Goal: Information Seeking & Learning: Learn about a topic

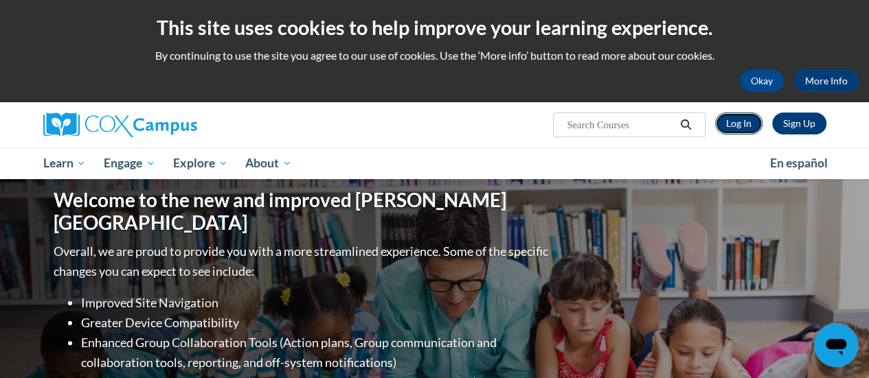
click at [736, 115] on link "Log In" at bounding box center [738, 124] width 47 height 22
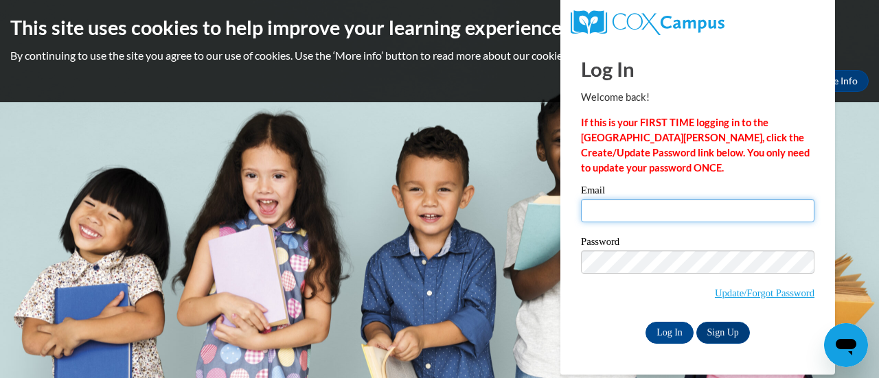
click at [702, 211] on input "Email" at bounding box center [697, 210] width 233 height 23
type input "mcaulys@w-csd.org"
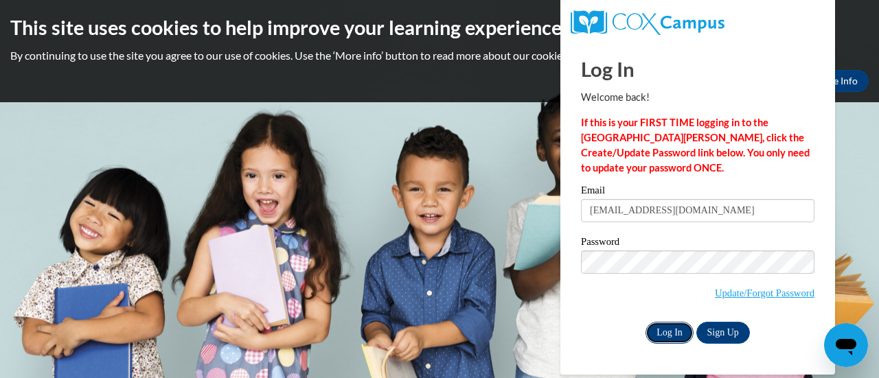
click at [667, 328] on input "Log In" at bounding box center [670, 333] width 48 height 22
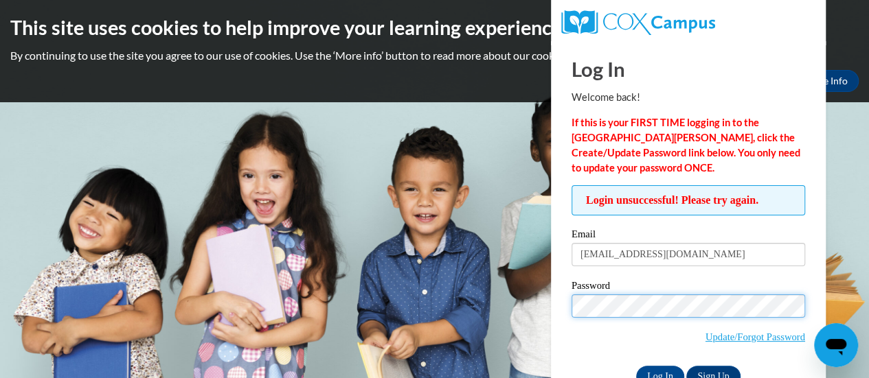
click at [636, 366] on input "Log In" at bounding box center [660, 377] width 48 height 22
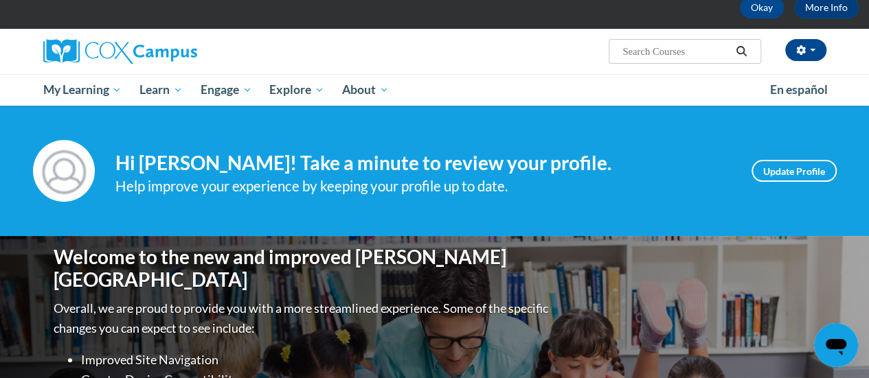
scroll to position [38, 0]
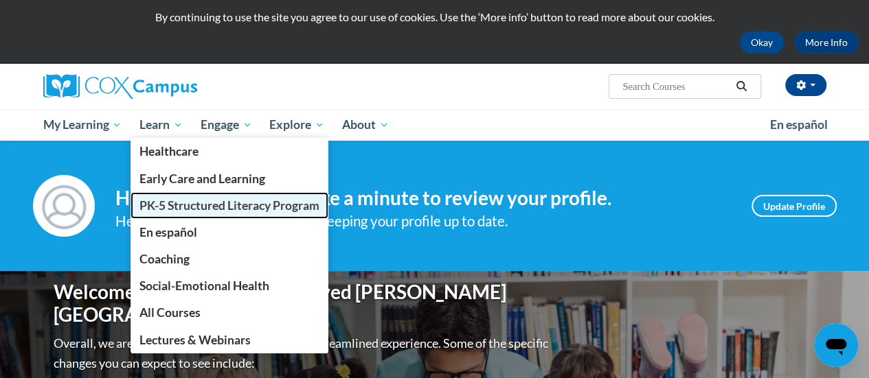
click at [203, 204] on span "PK-5 Structured Literacy Program" at bounding box center [229, 205] width 180 height 14
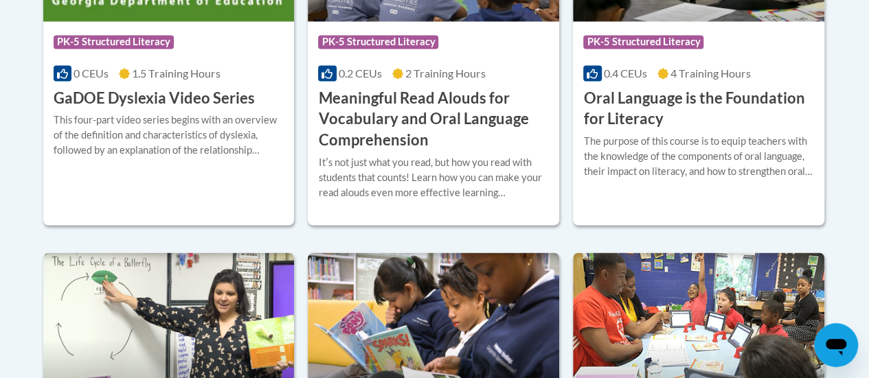
scroll to position [1097, 0]
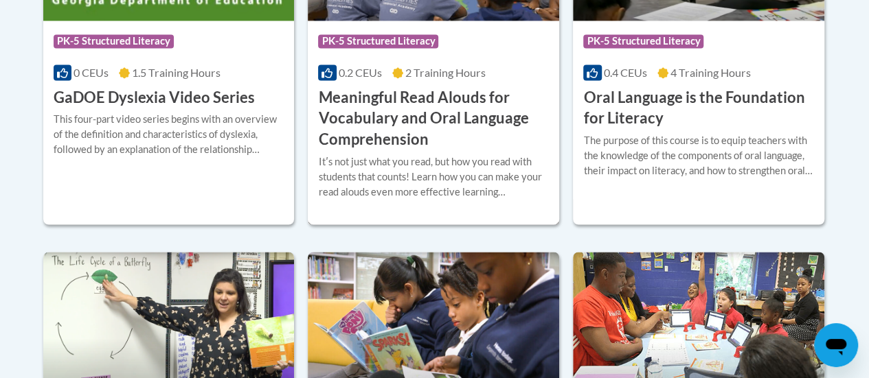
click at [497, 157] on div "Itʹs not just what you read, but how you read with students that counts! Learn …" at bounding box center [433, 177] width 231 height 45
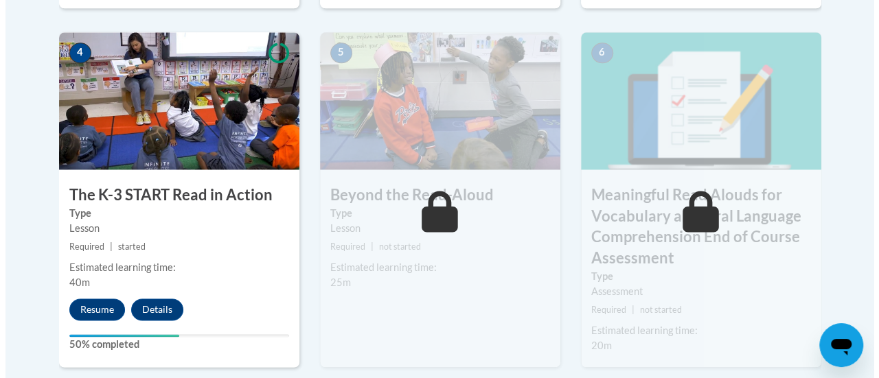
scroll to position [865, 0]
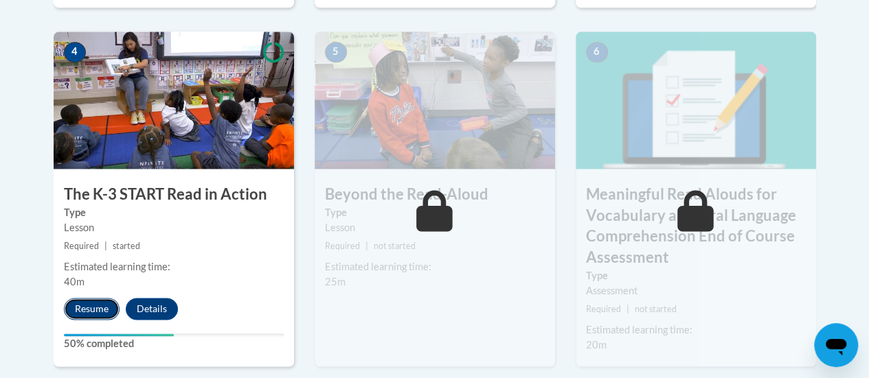
click at [88, 305] on button "Resume" at bounding box center [92, 309] width 56 height 22
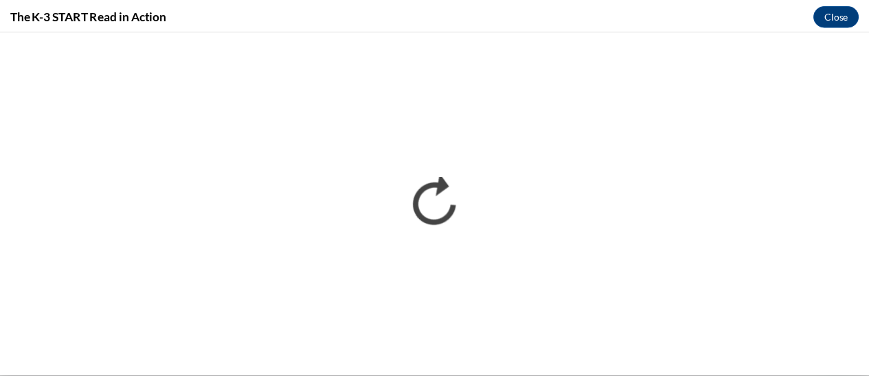
scroll to position [0, 0]
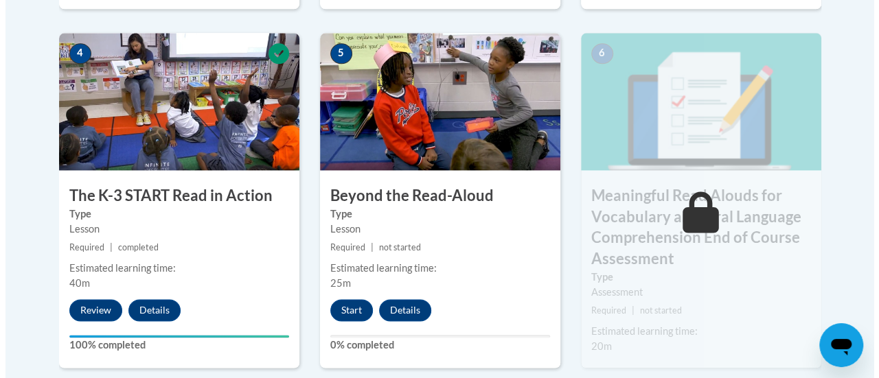
scroll to position [864, 0]
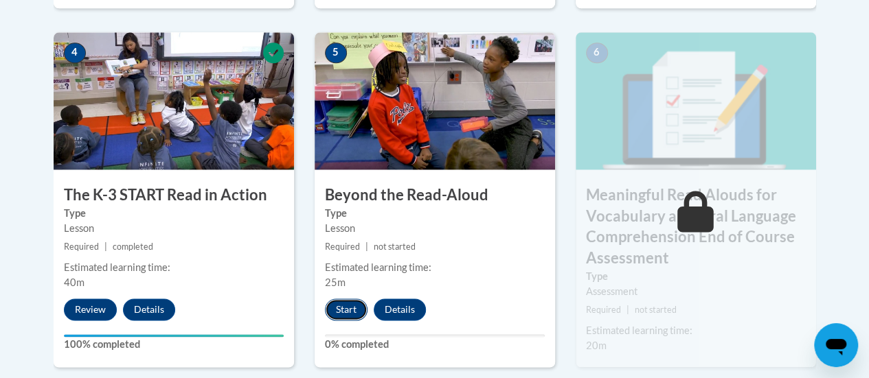
click at [347, 303] on button "Start" at bounding box center [346, 310] width 43 height 22
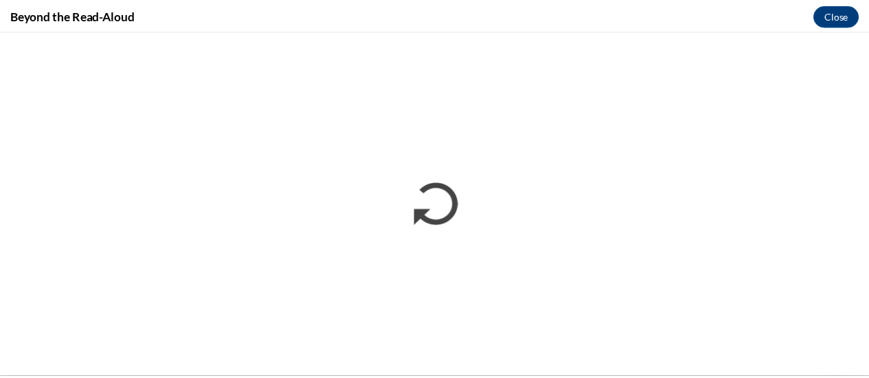
scroll to position [0, 0]
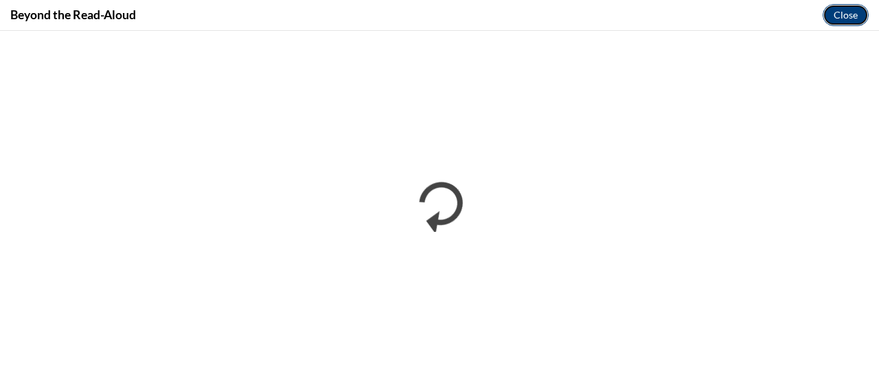
click at [843, 11] on button "Close" at bounding box center [846, 15] width 46 height 22
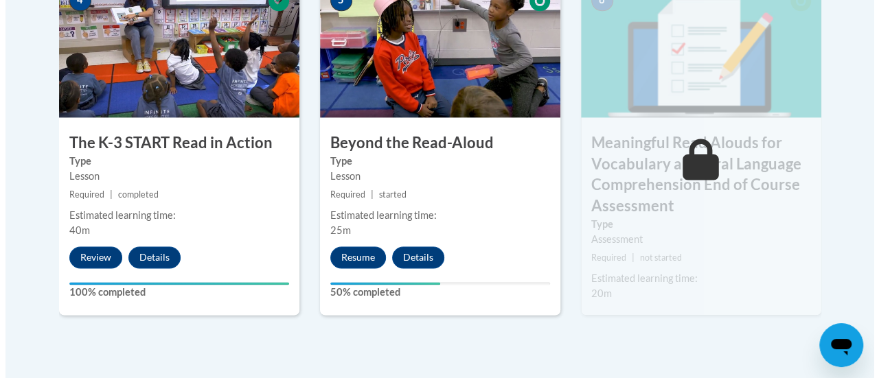
scroll to position [917, 0]
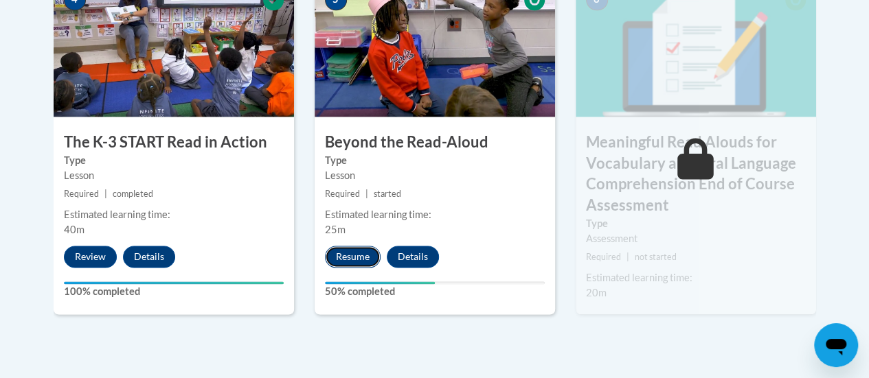
click at [353, 253] on button "Resume" at bounding box center [353, 257] width 56 height 22
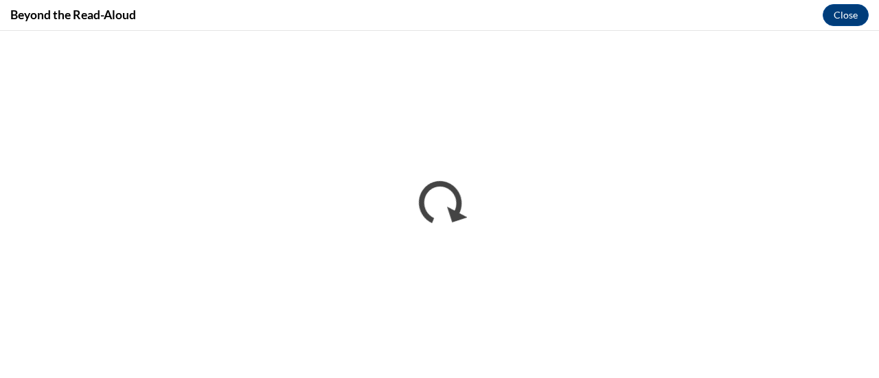
scroll to position [0, 0]
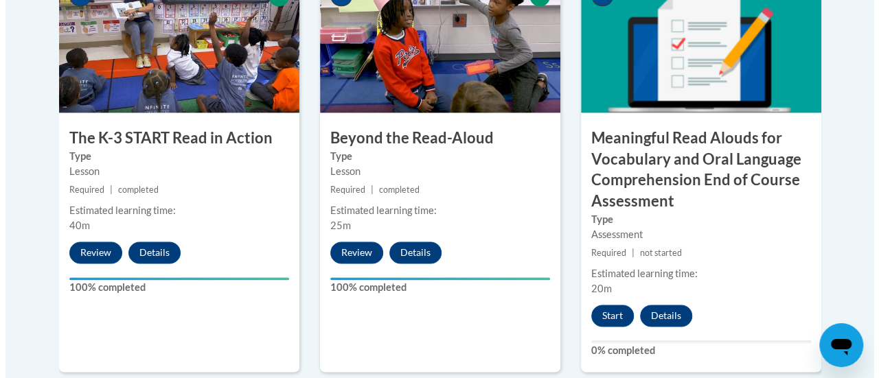
scroll to position [926, 0]
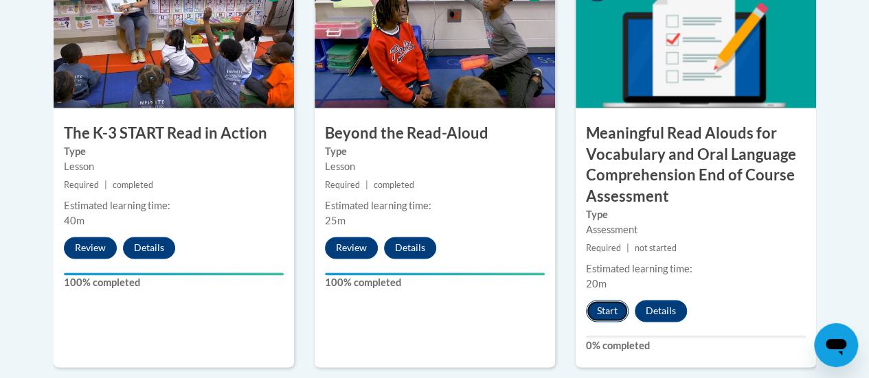
click at [604, 307] on button "Start" at bounding box center [607, 311] width 43 height 22
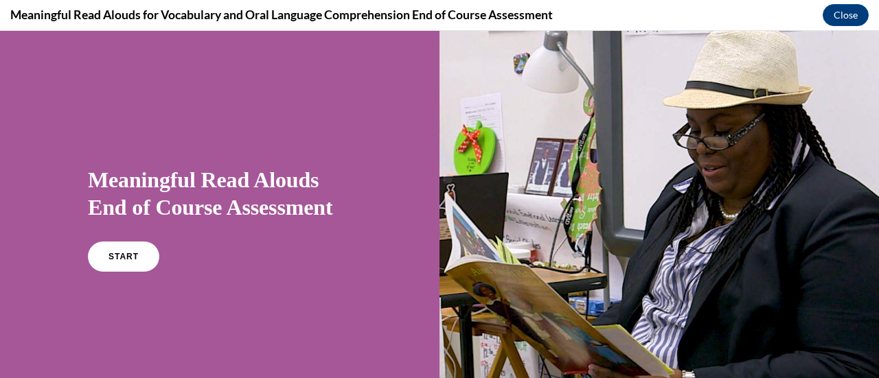
scroll to position [0, 0]
click at [129, 248] on link "START" at bounding box center [123, 257] width 75 height 32
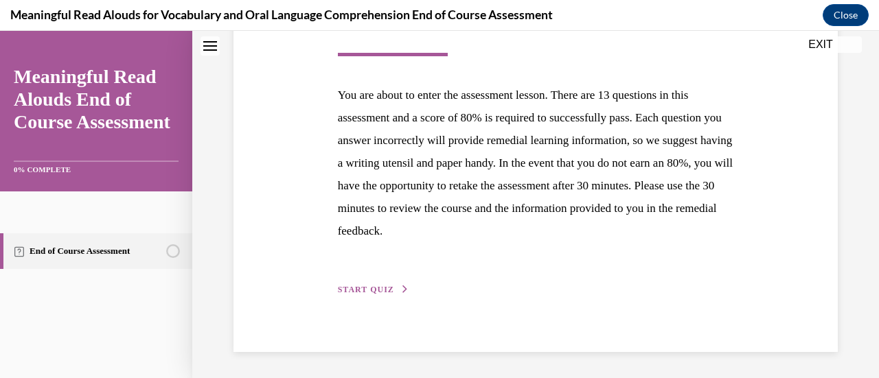
scroll to position [251, 0]
click at [363, 286] on span "START QUIZ" at bounding box center [366, 290] width 56 height 10
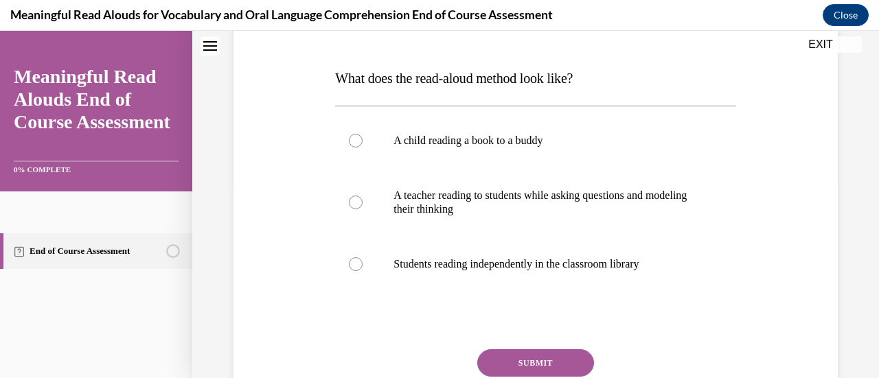
scroll to position [197, 0]
click at [350, 201] on div at bounding box center [356, 203] width 14 height 14
click at [350, 201] on input "A teacher reading to students while asking questions and modeling their thinking" at bounding box center [356, 203] width 14 height 14
radio input "true"
click at [560, 358] on button "SUBMIT" at bounding box center [535, 363] width 117 height 27
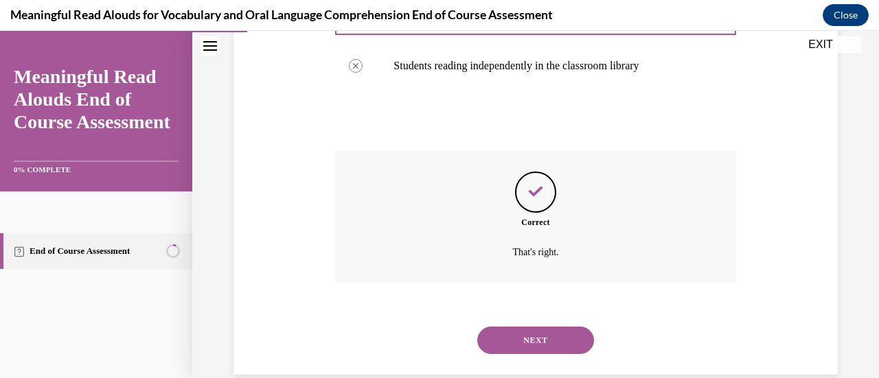
scroll to position [397, 0]
click at [539, 336] on button "NEXT" at bounding box center [535, 339] width 117 height 27
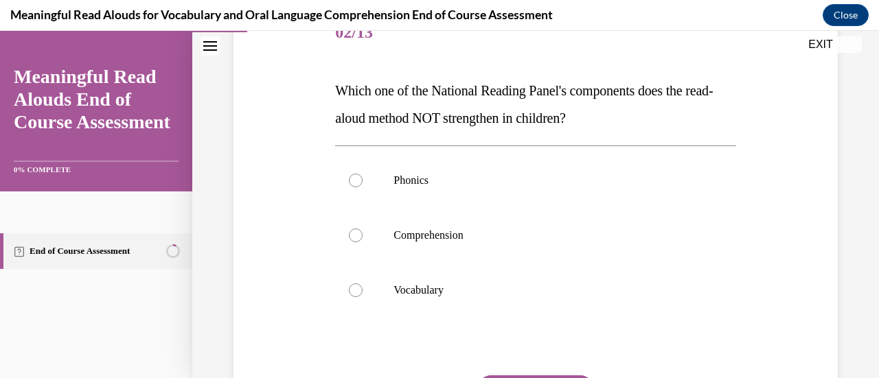
scroll to position [186, 0]
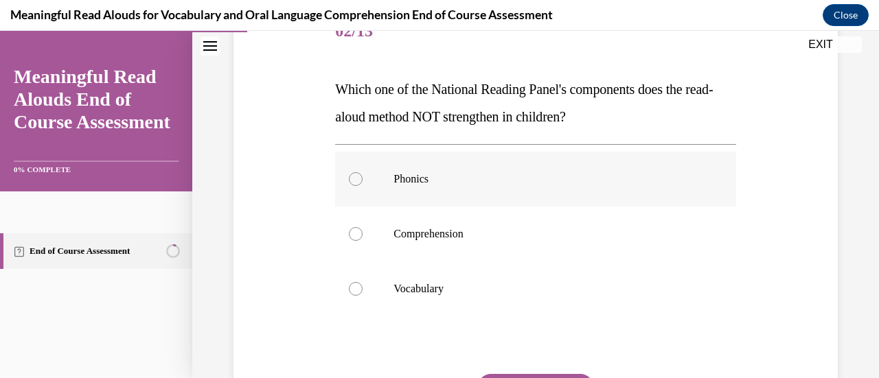
click at [349, 174] on div at bounding box center [356, 179] width 14 height 14
click at [349, 174] on input "Phonics" at bounding box center [356, 179] width 14 height 14
radio input "true"
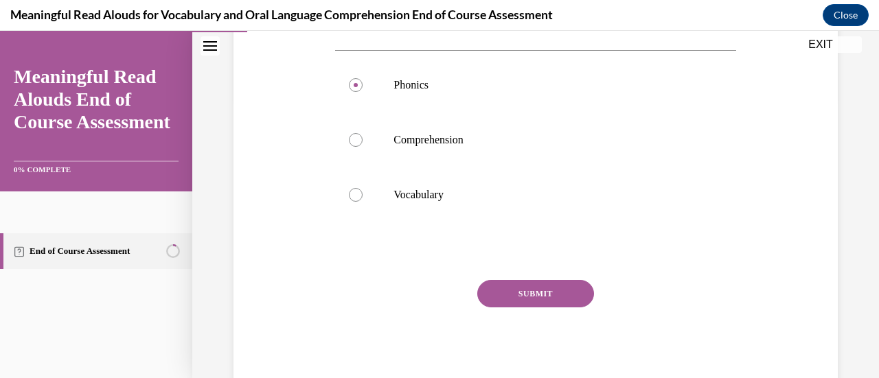
click at [529, 286] on button "SUBMIT" at bounding box center [535, 293] width 117 height 27
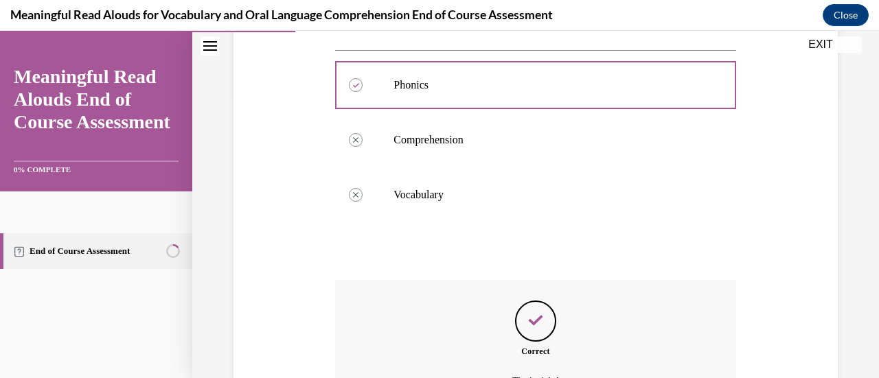
scroll to position [433, 0]
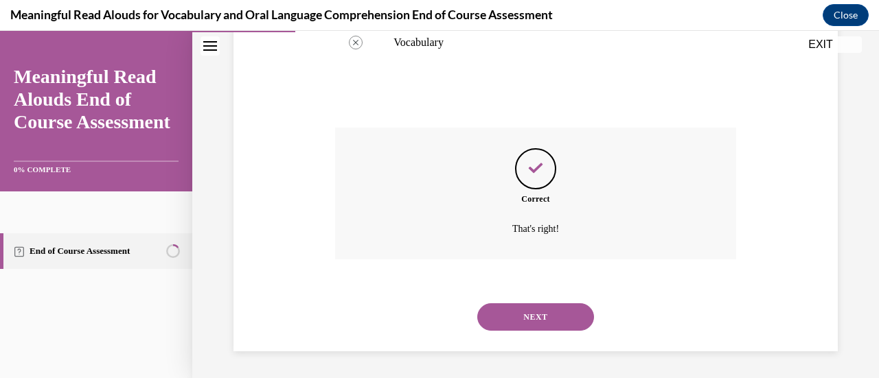
click at [534, 314] on button "NEXT" at bounding box center [535, 317] width 117 height 27
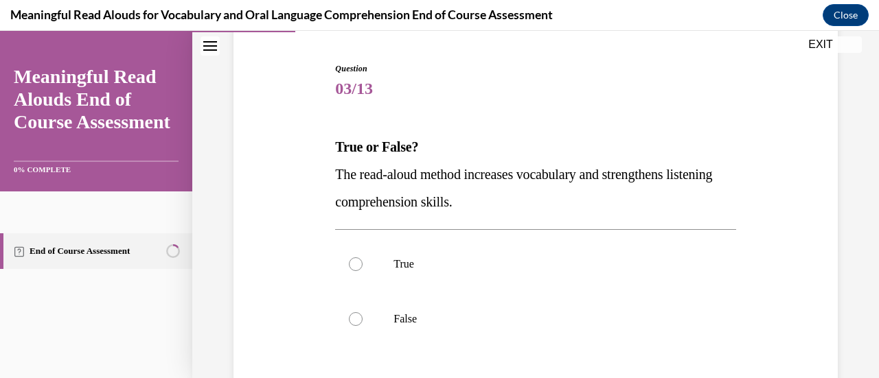
scroll to position [130, 0]
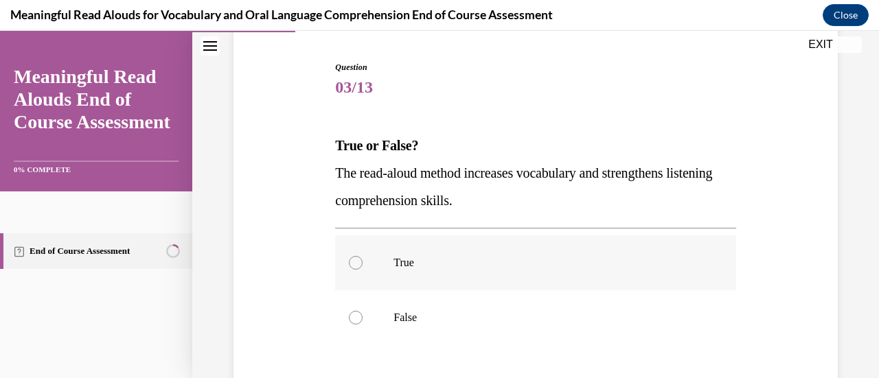
click at [358, 262] on div at bounding box center [356, 263] width 14 height 14
click at [358, 262] on input "True" at bounding box center [356, 263] width 14 height 14
radio input "true"
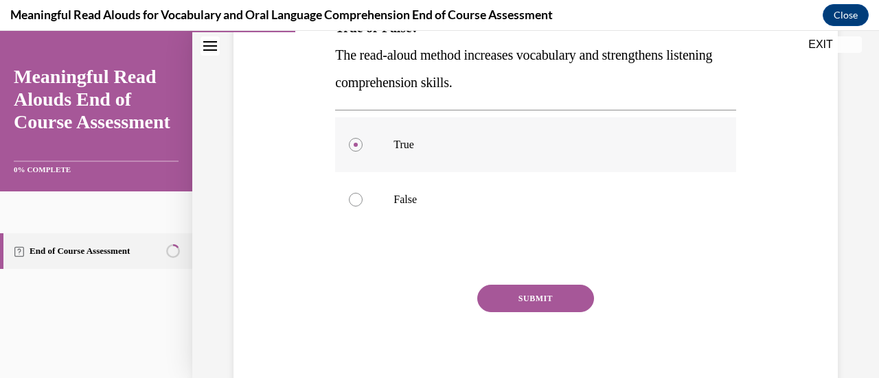
scroll to position [249, 0]
click at [546, 292] on button "SUBMIT" at bounding box center [535, 297] width 117 height 27
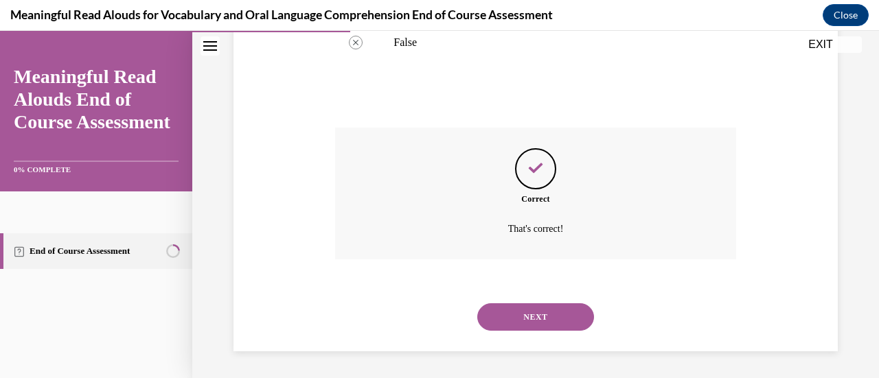
click at [545, 308] on button "NEXT" at bounding box center [535, 317] width 117 height 27
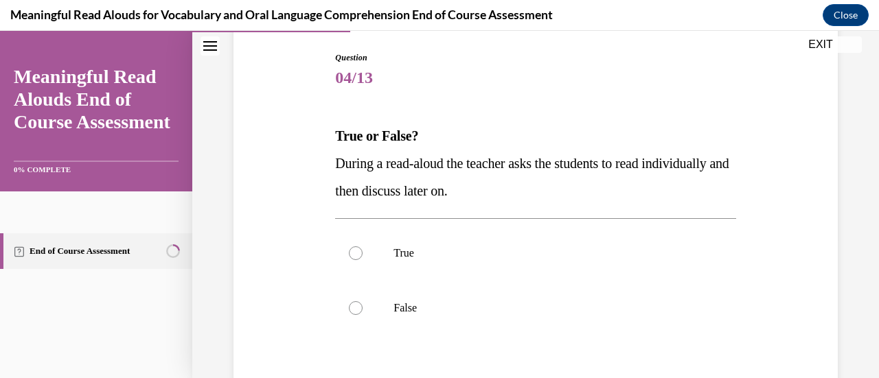
scroll to position [140, 0]
click at [353, 304] on div at bounding box center [356, 308] width 14 height 14
click at [353, 304] on input "False" at bounding box center [356, 308] width 14 height 14
radio input "true"
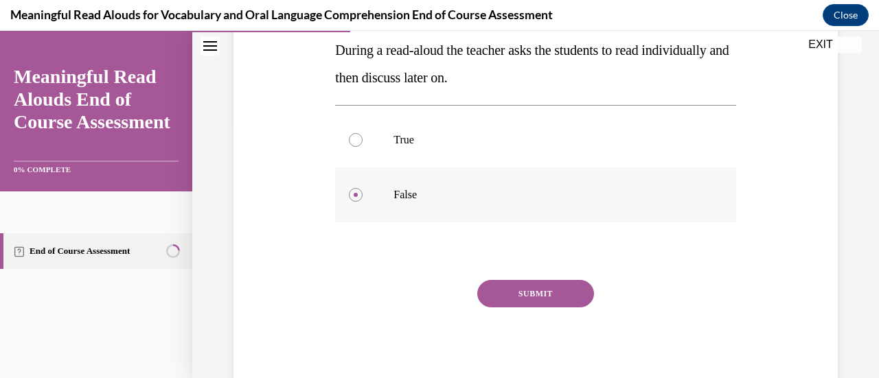
click at [523, 286] on button "SUBMIT" at bounding box center [535, 293] width 117 height 27
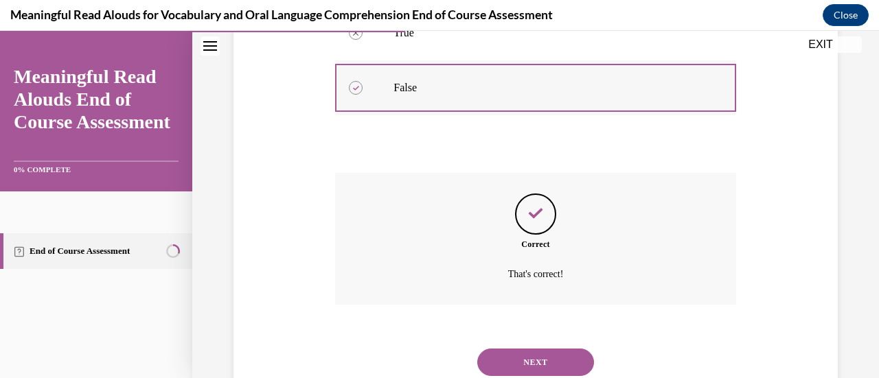
scroll to position [405, 0]
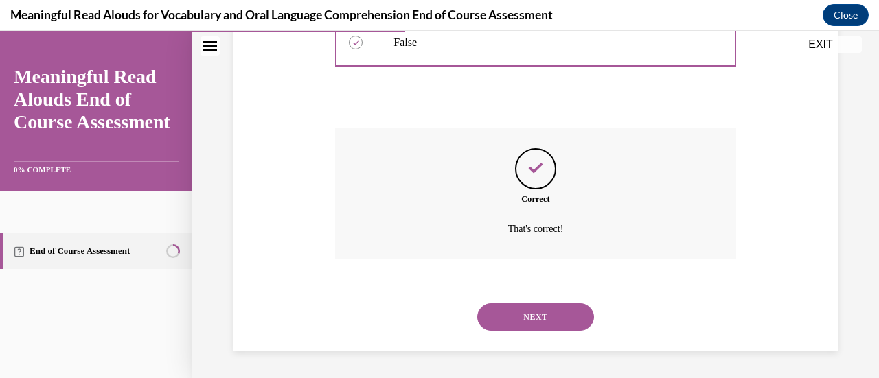
click at [532, 313] on button "NEXT" at bounding box center [535, 317] width 117 height 27
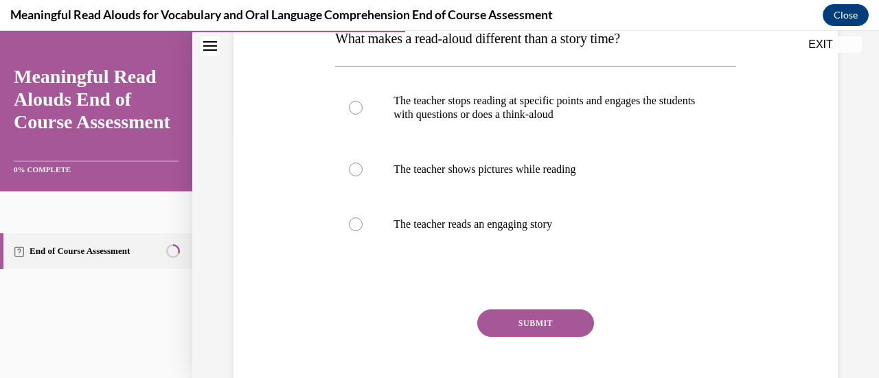
scroll to position [238, 0]
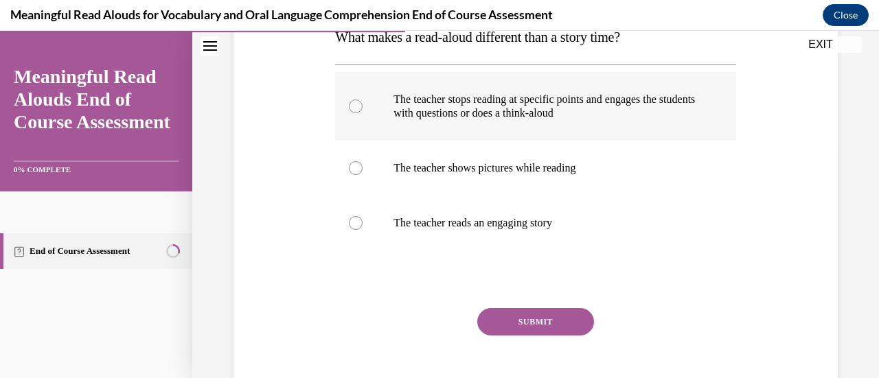
click at [353, 106] on div at bounding box center [356, 107] width 14 height 14
click at [353, 106] on input "The teacher stops reading at specific points and engages the students with ques…" at bounding box center [356, 107] width 14 height 14
radio input "true"
click at [547, 321] on button "SUBMIT" at bounding box center [535, 321] width 117 height 27
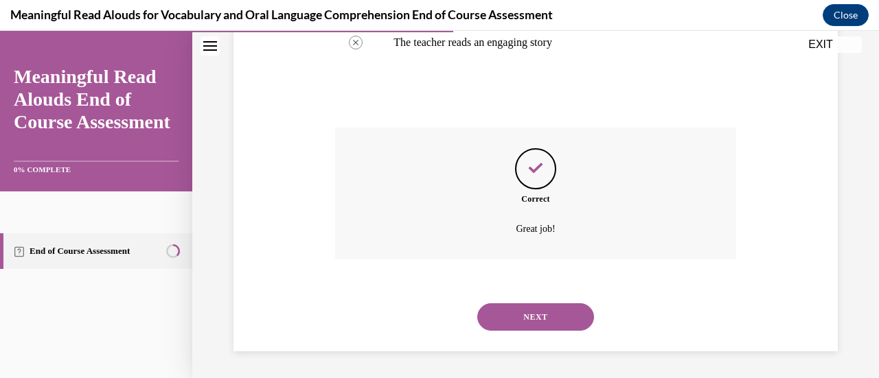
click at [533, 312] on button "NEXT" at bounding box center [535, 317] width 117 height 27
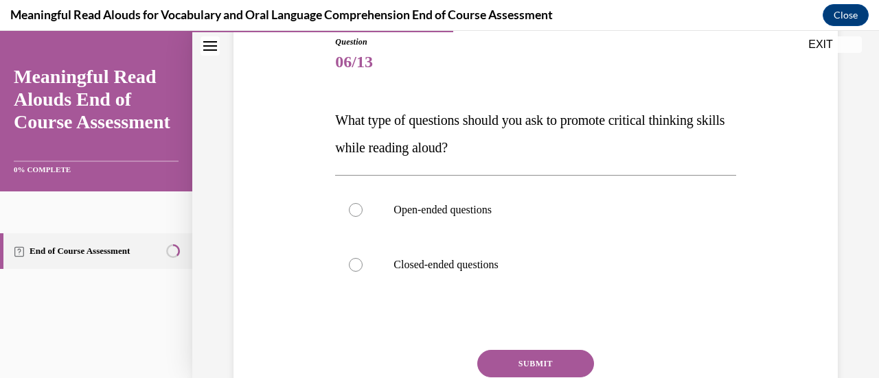
scroll to position [156, 0]
click at [350, 207] on div at bounding box center [356, 210] width 14 height 14
click at [350, 207] on input "Open-ended questions" at bounding box center [356, 210] width 14 height 14
radio input "true"
click at [521, 359] on button "SUBMIT" at bounding box center [535, 363] width 117 height 27
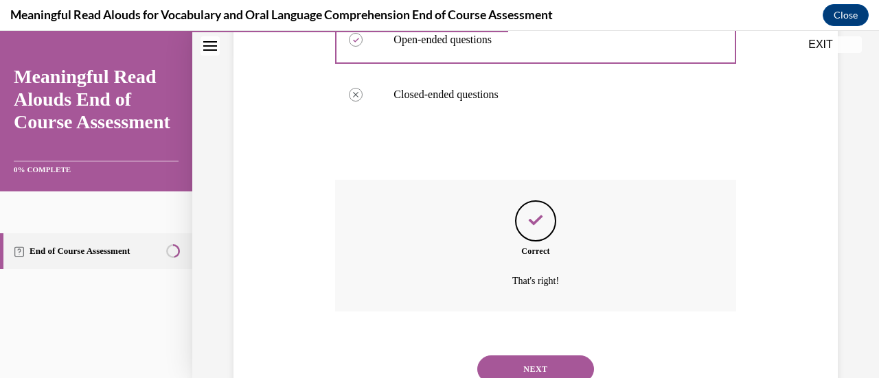
scroll to position [345, 0]
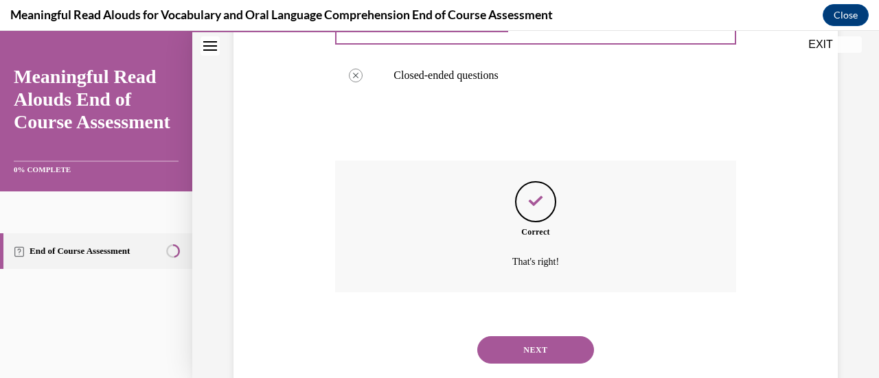
click at [521, 349] on button "NEXT" at bounding box center [535, 349] width 117 height 27
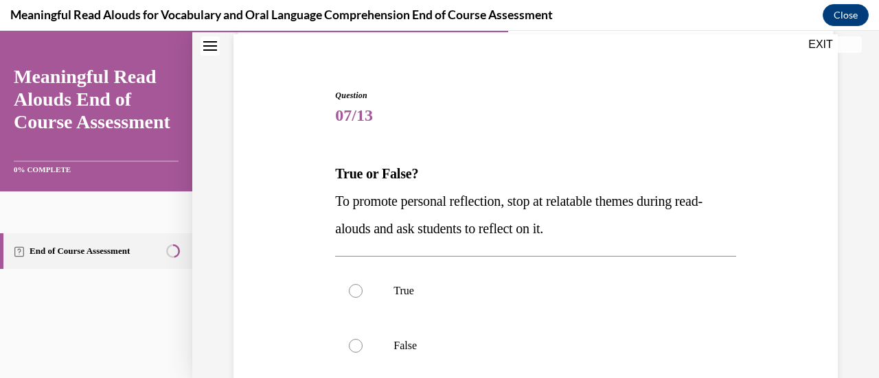
scroll to position [102, 0]
click at [354, 295] on div at bounding box center [356, 291] width 14 height 14
click at [354, 295] on input "True" at bounding box center [356, 291] width 14 height 14
radio input "true"
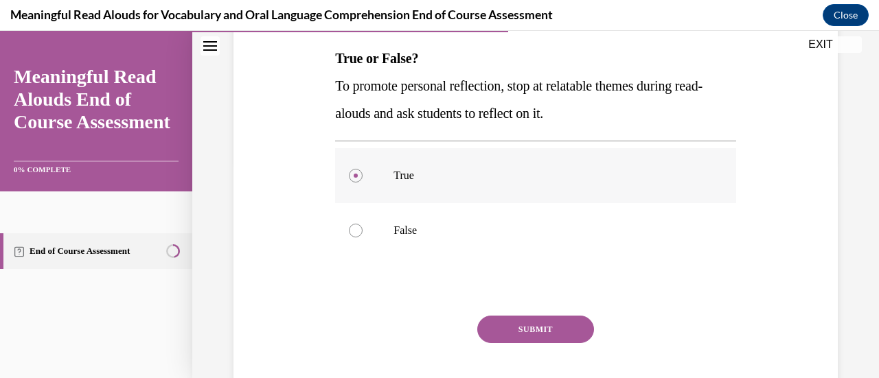
scroll to position [218, 0]
click at [555, 326] on button "SUBMIT" at bounding box center [535, 328] width 117 height 27
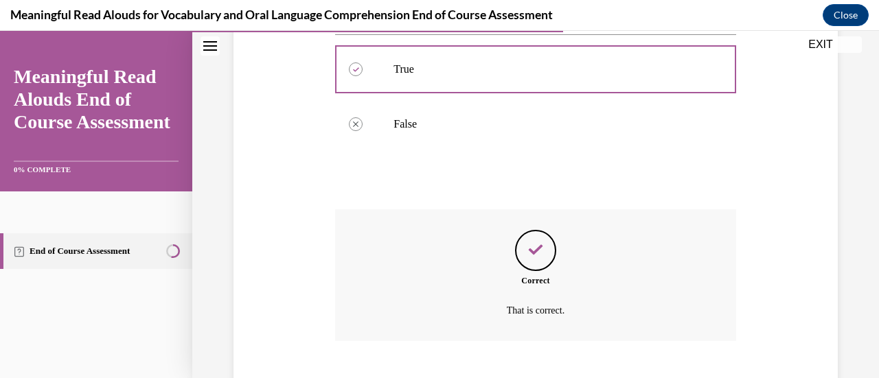
scroll to position [405, 0]
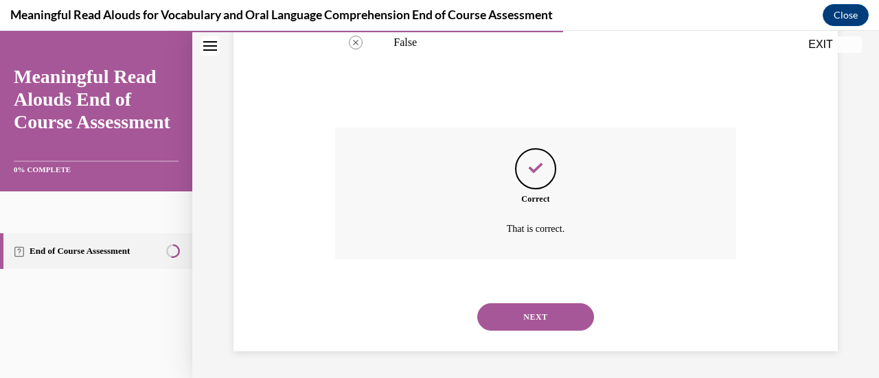
click at [549, 315] on button "NEXT" at bounding box center [535, 317] width 117 height 27
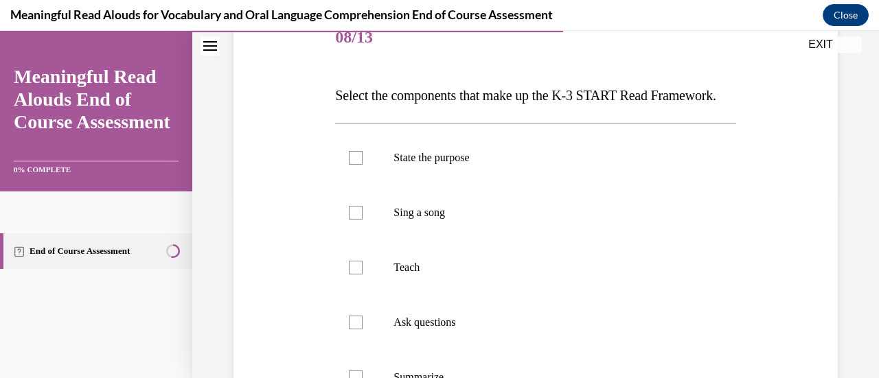
scroll to position [181, 0]
click at [346, 183] on label "State the purpose" at bounding box center [535, 157] width 400 height 55
click at [349, 164] on input "State the purpose" at bounding box center [356, 157] width 14 height 14
checkbox input "true"
click at [350, 274] on div at bounding box center [356, 267] width 14 height 14
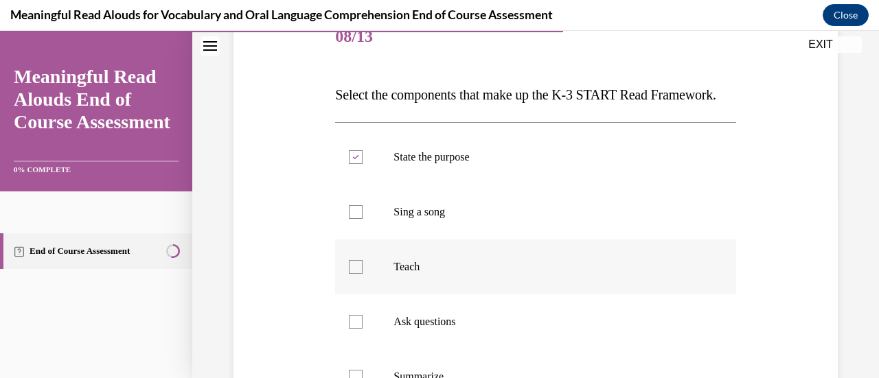
click at [350, 274] on input "Teach" at bounding box center [356, 267] width 14 height 14
checkbox input "true"
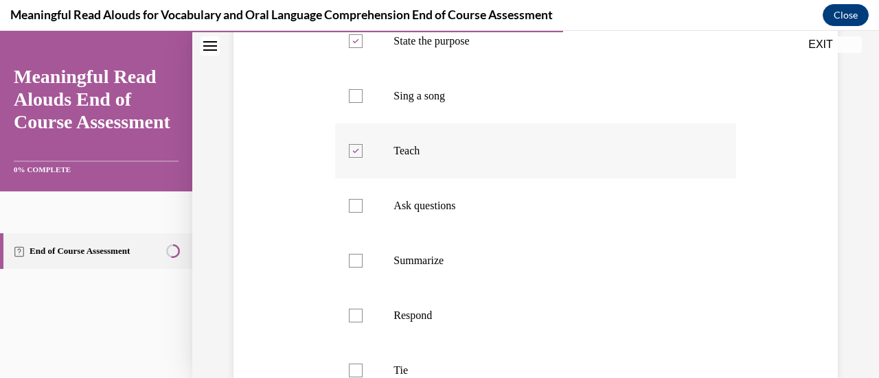
scroll to position [297, 0]
click at [356, 212] on div at bounding box center [356, 205] width 14 height 14
click at [356, 212] on input "Ask questions" at bounding box center [356, 205] width 14 height 14
checkbox input "true"
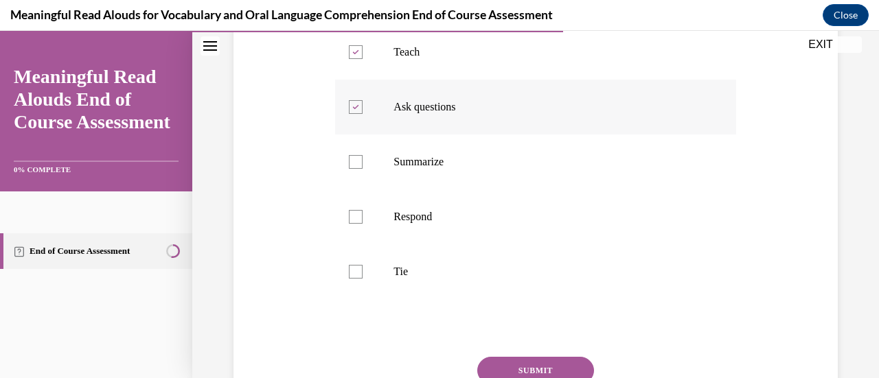
scroll to position [398, 0]
click at [358, 221] on div at bounding box center [356, 214] width 14 height 14
click at [358, 221] on input "Respond" at bounding box center [356, 214] width 14 height 14
checkbox input "true"
click at [352, 276] on div at bounding box center [356, 269] width 14 height 14
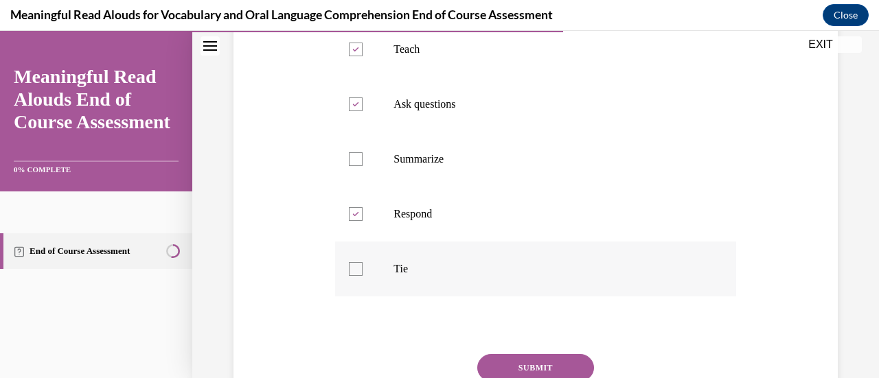
click at [352, 276] on input "Tie" at bounding box center [356, 269] width 14 height 14
checkbox input "true"
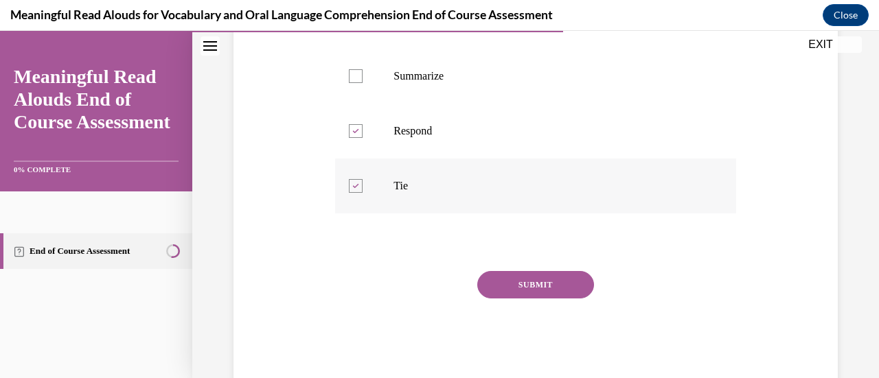
scroll to position [500, 0]
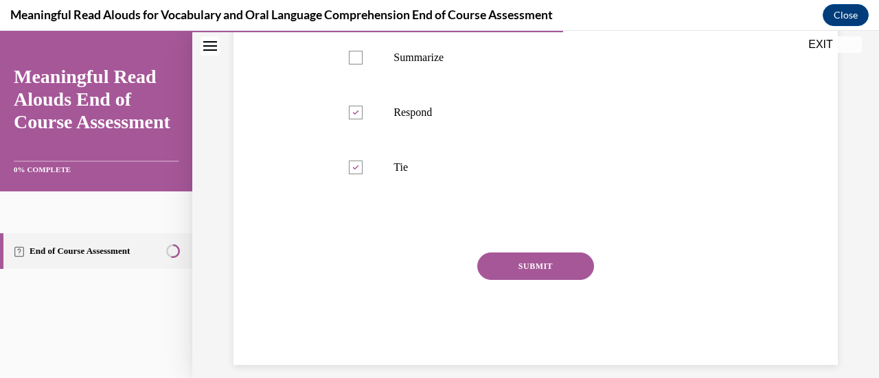
click at [518, 280] on button "SUBMIT" at bounding box center [535, 266] width 117 height 27
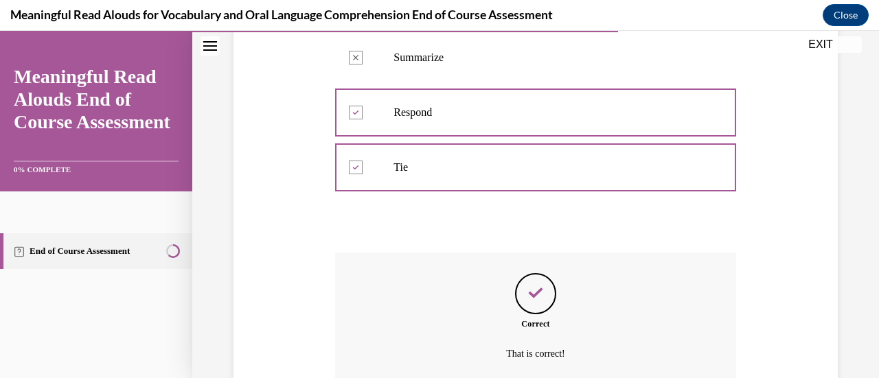
scroll to position [652, 0]
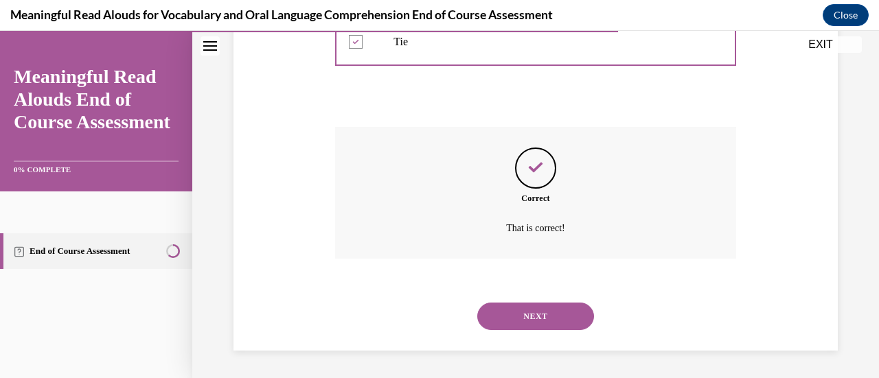
click at [522, 312] on button "NEXT" at bounding box center [535, 316] width 117 height 27
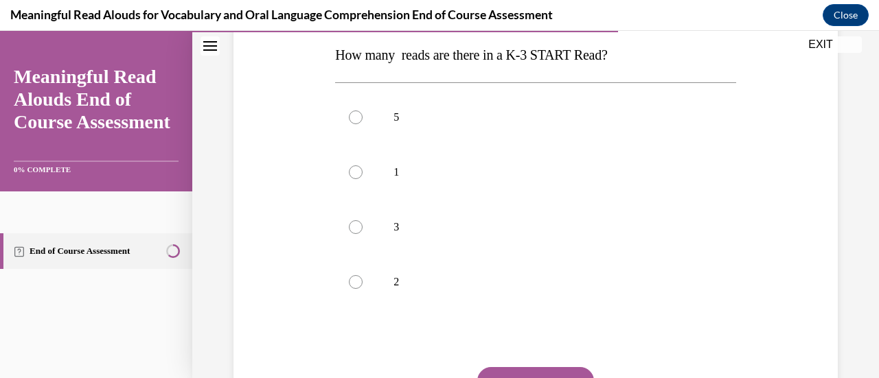
scroll to position [221, 0]
click at [349, 222] on div at bounding box center [356, 227] width 14 height 14
click at [349, 222] on input "3" at bounding box center [356, 227] width 14 height 14
radio input "true"
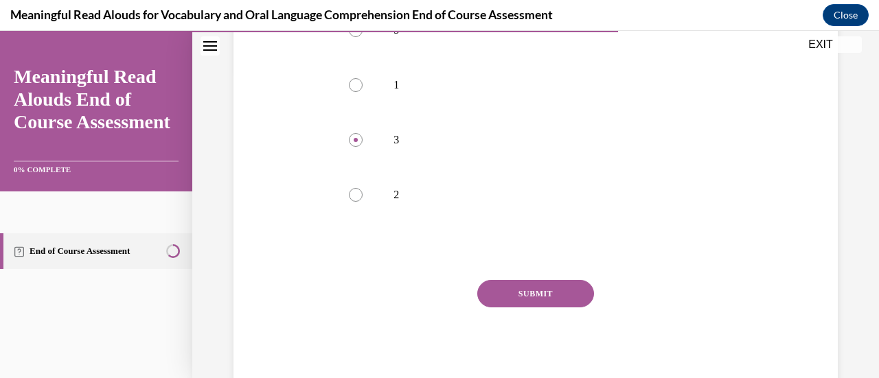
click at [518, 293] on button "SUBMIT" at bounding box center [535, 293] width 117 height 27
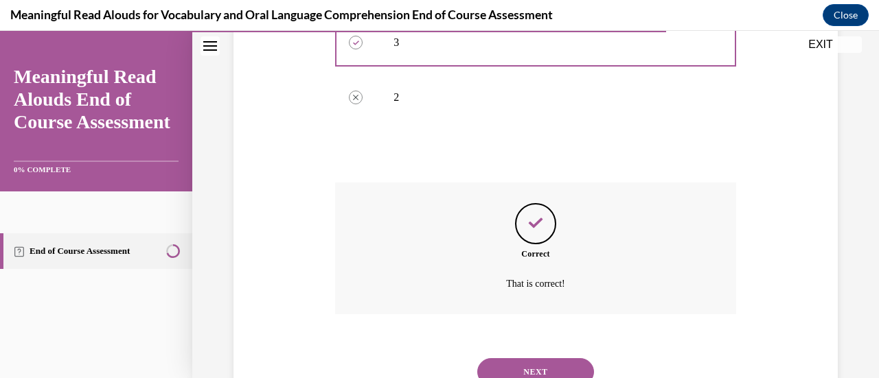
scroll to position [460, 0]
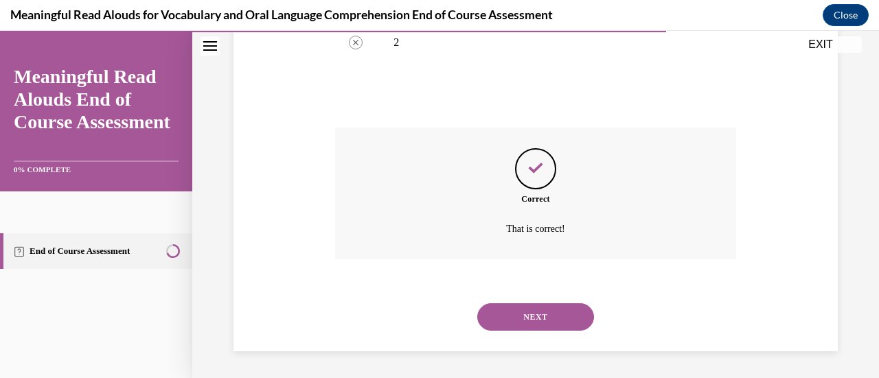
click at [527, 311] on button "NEXT" at bounding box center [535, 317] width 117 height 27
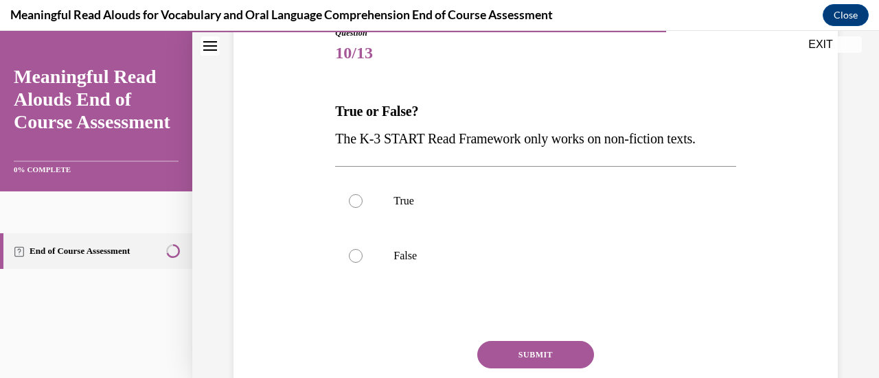
scroll to position [159, 0]
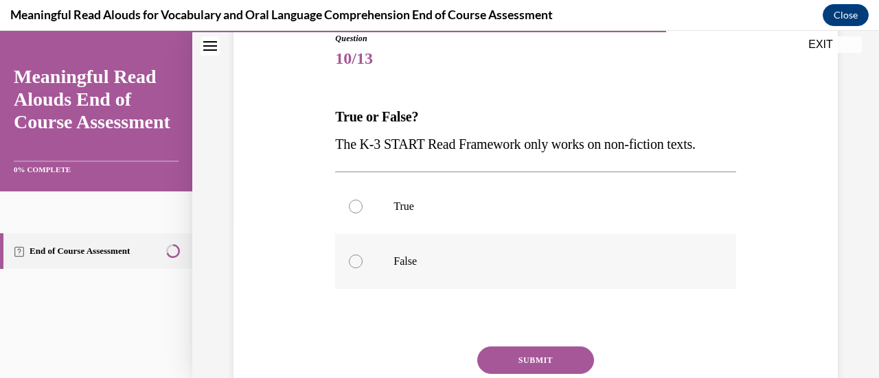
click at [356, 255] on div at bounding box center [356, 262] width 14 height 14
click at [356, 255] on input "False" at bounding box center [356, 262] width 14 height 14
radio input "true"
click at [570, 353] on button "SUBMIT" at bounding box center [535, 360] width 117 height 27
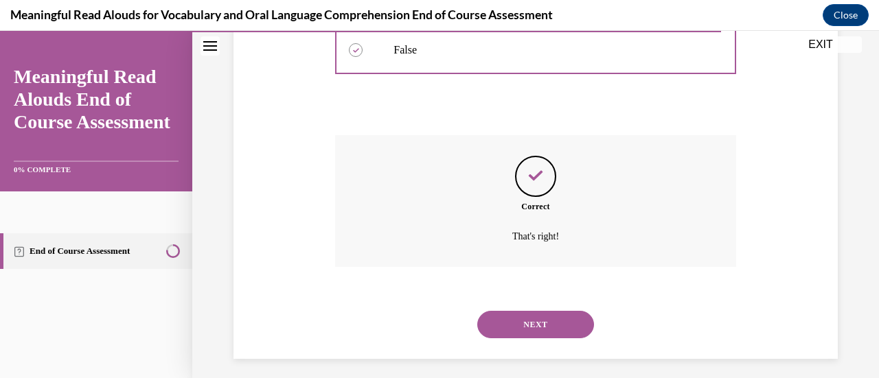
scroll to position [372, 0]
click at [534, 311] on button "NEXT" at bounding box center [535, 323] width 117 height 27
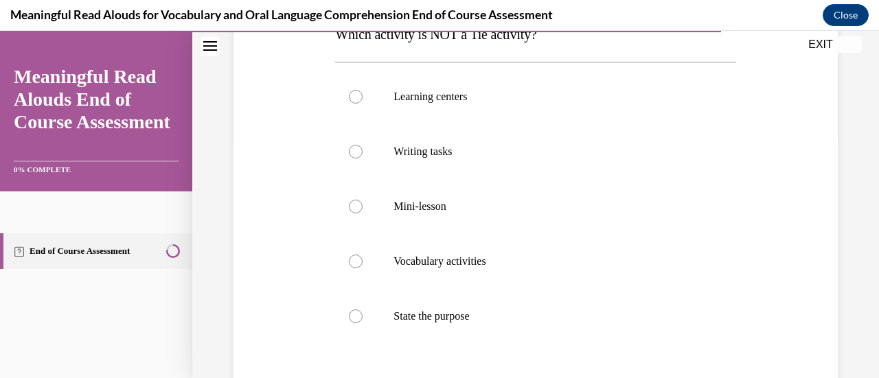
scroll to position [259, 0]
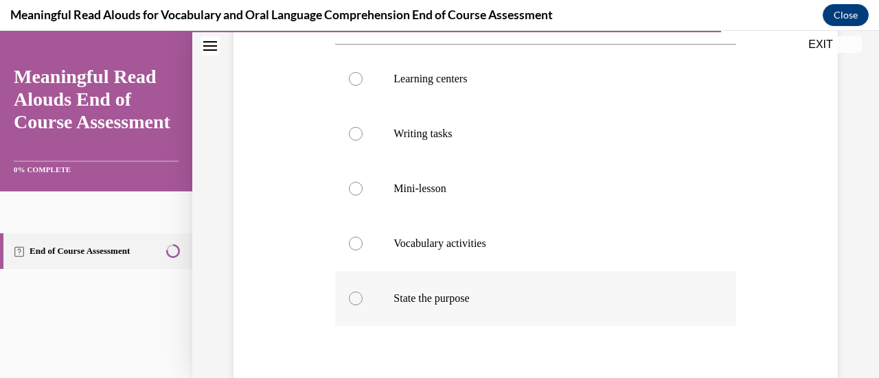
click at [353, 299] on div at bounding box center [356, 299] width 14 height 14
click at [353, 299] on input "State the purpose" at bounding box center [356, 299] width 14 height 14
radio input "true"
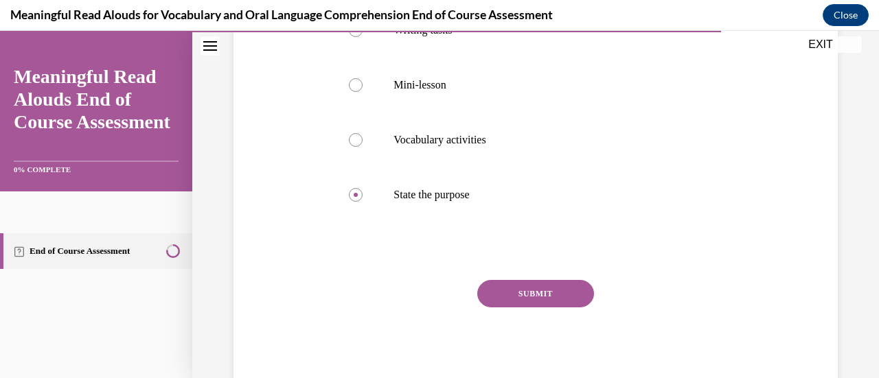
click at [548, 286] on button "SUBMIT" at bounding box center [535, 293] width 117 height 27
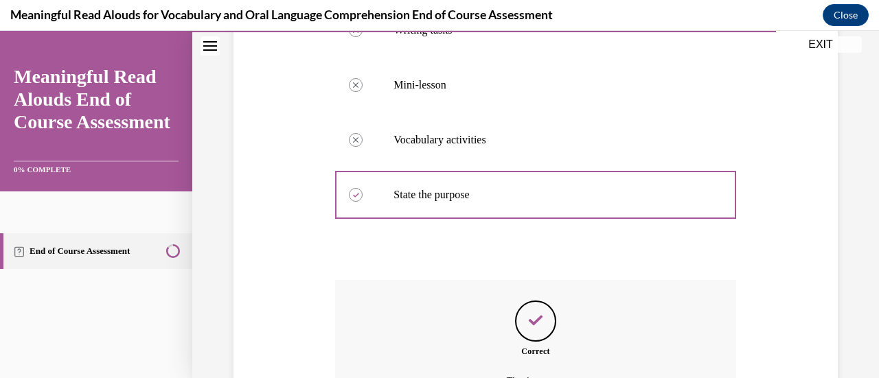
scroll to position [515, 0]
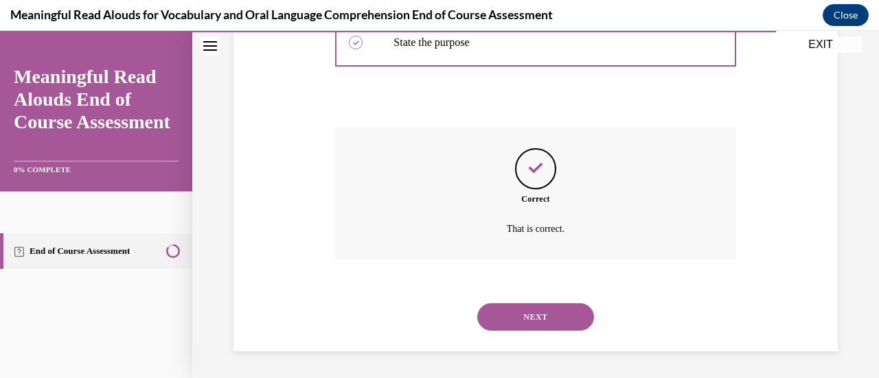
click at [533, 315] on button "NEXT" at bounding box center [535, 317] width 117 height 27
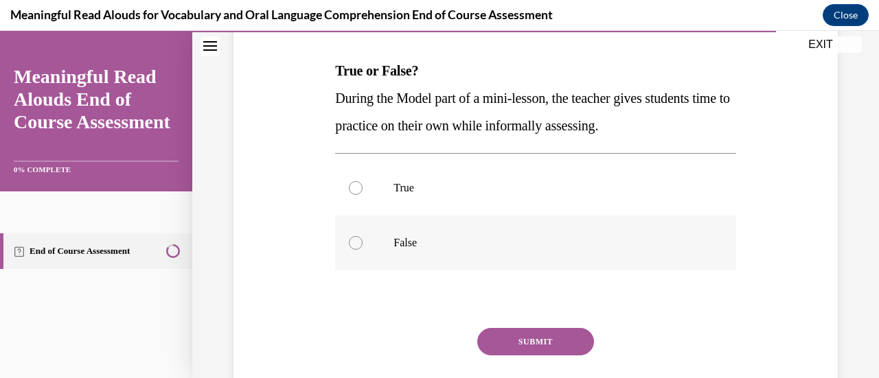
scroll to position [205, 0]
click at [353, 244] on div at bounding box center [356, 243] width 14 height 14
click at [353, 244] on input "False" at bounding box center [356, 243] width 14 height 14
radio input "true"
click at [510, 336] on button "SUBMIT" at bounding box center [535, 341] width 117 height 27
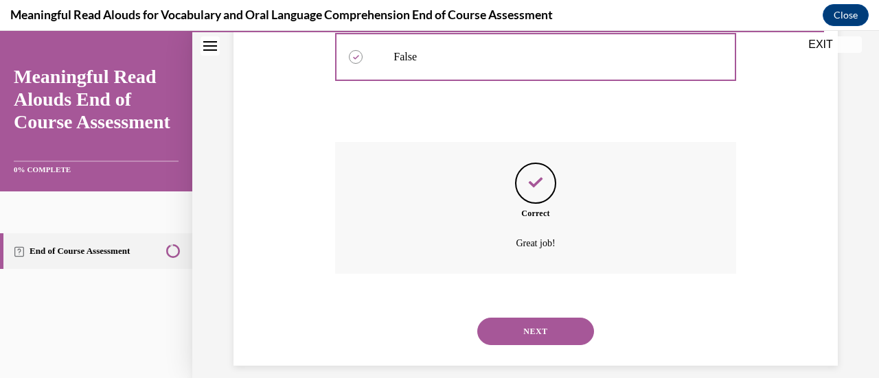
scroll to position [405, 0]
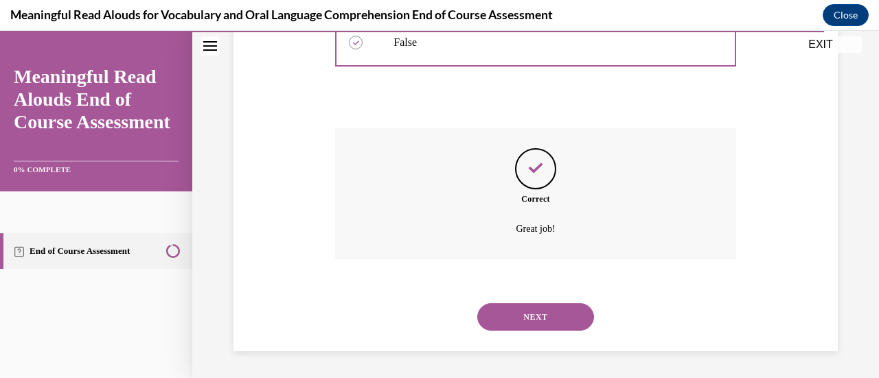
click at [505, 315] on button "NEXT" at bounding box center [535, 317] width 117 height 27
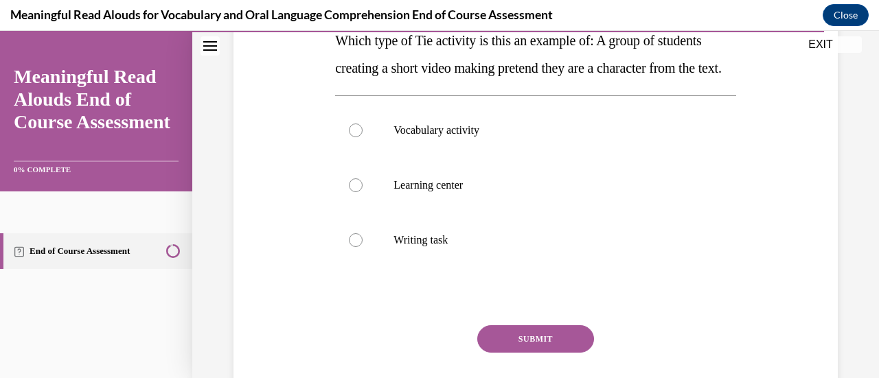
scroll to position [236, 0]
click at [356, 192] on div at bounding box center [356, 185] width 14 height 14
click at [356, 192] on input "Learning center" at bounding box center [356, 185] width 14 height 14
radio input "true"
click at [519, 352] on button "SUBMIT" at bounding box center [535, 338] width 117 height 27
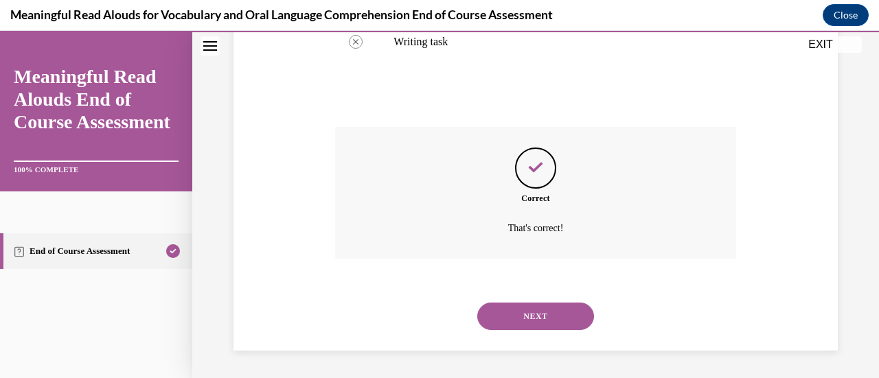
scroll to position [460, 0]
click at [523, 311] on button "NEXT" at bounding box center [535, 316] width 117 height 27
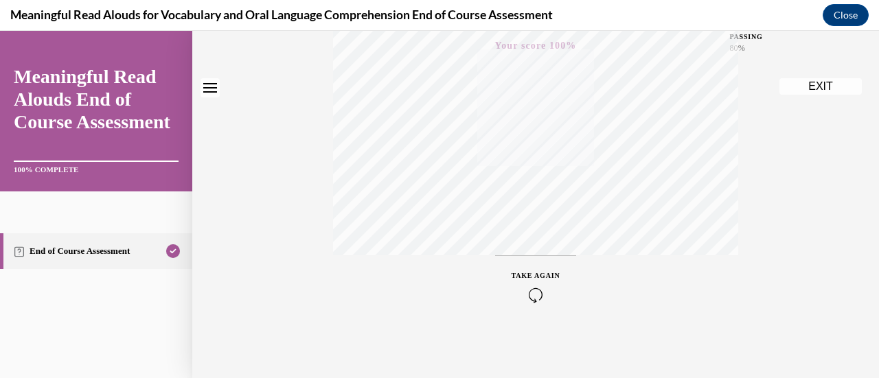
scroll to position [0, 0]
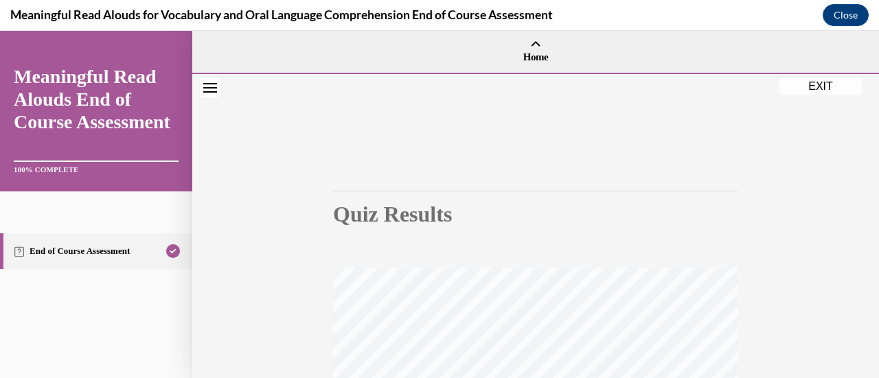
click at [821, 82] on button "EXIT" at bounding box center [820, 86] width 82 height 16
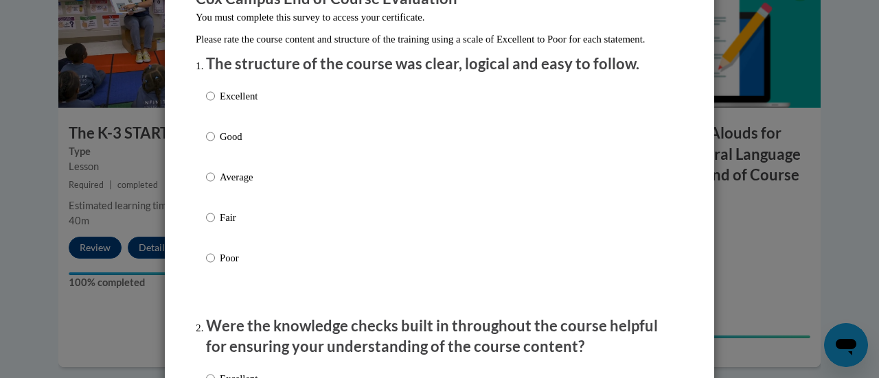
scroll to position [137, 0]
click at [207, 145] on input "Good" at bounding box center [210, 137] width 9 height 15
radio input "true"
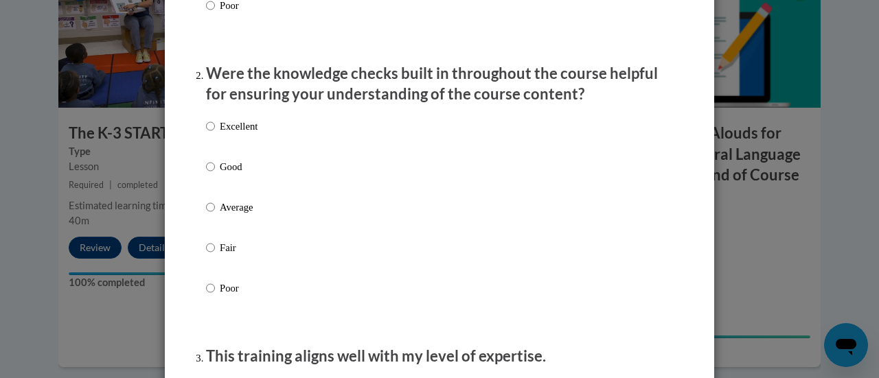
scroll to position [392, 0]
click at [207, 173] on input "Good" at bounding box center [210, 165] width 9 height 15
radio input "true"
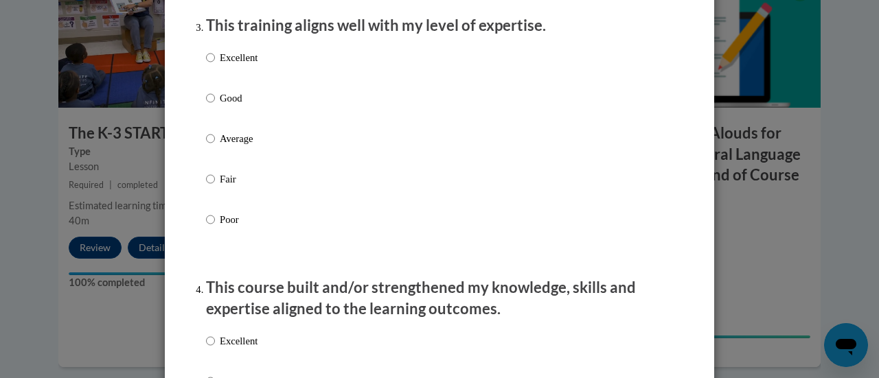
scroll to position [721, 0]
click at [206, 147] on input "Average" at bounding box center [210, 139] width 9 height 15
radio input "true"
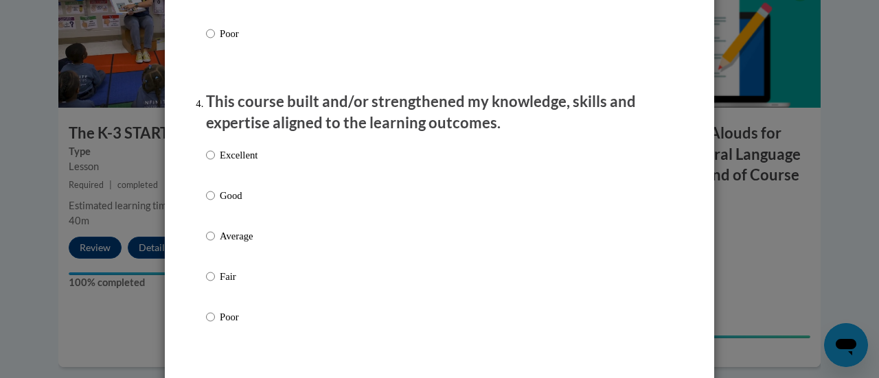
scroll to position [911, 0]
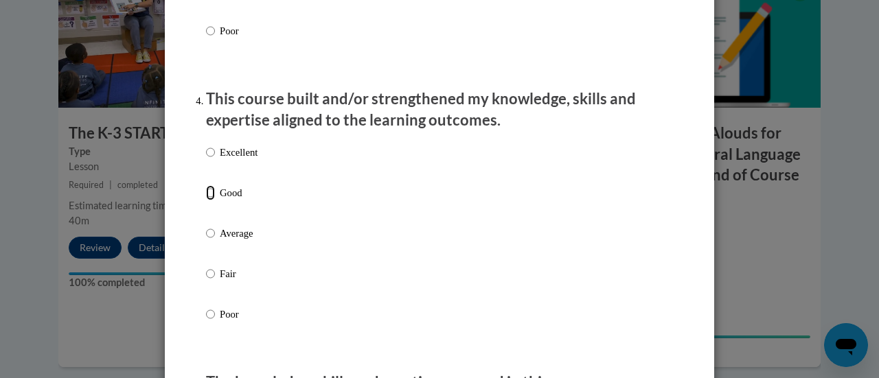
click at [206, 201] on input "Good" at bounding box center [210, 192] width 9 height 15
radio input "true"
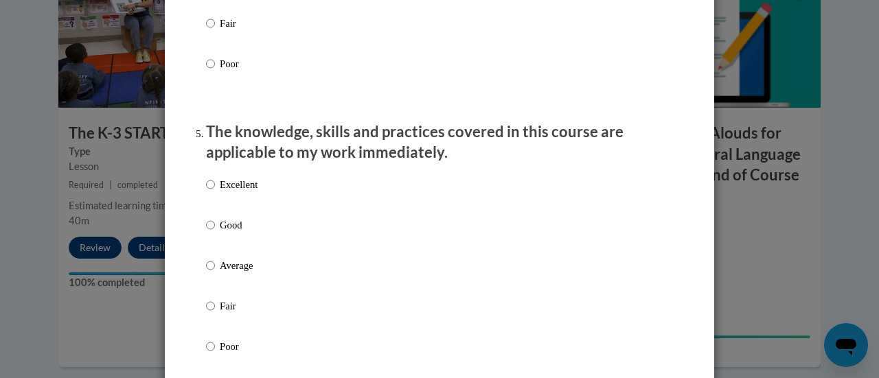
scroll to position [1176, 0]
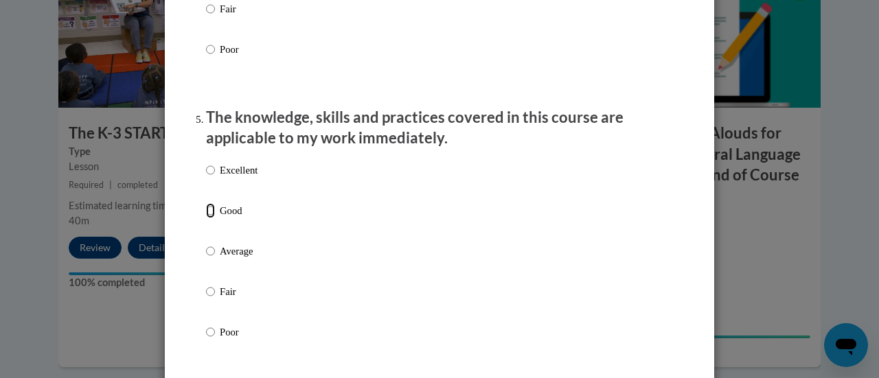
click at [206, 218] on input "Good" at bounding box center [210, 210] width 9 height 15
radio input "true"
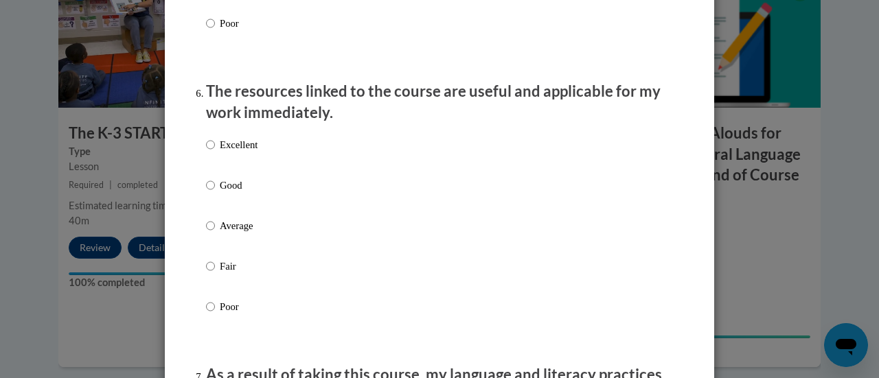
scroll to position [1485, 0]
click at [206, 193] on input "Good" at bounding box center [210, 185] width 9 height 15
radio input "true"
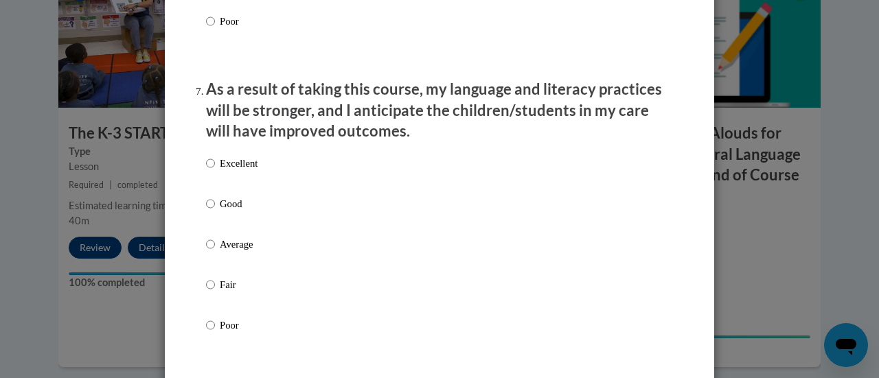
scroll to position [1777, 0]
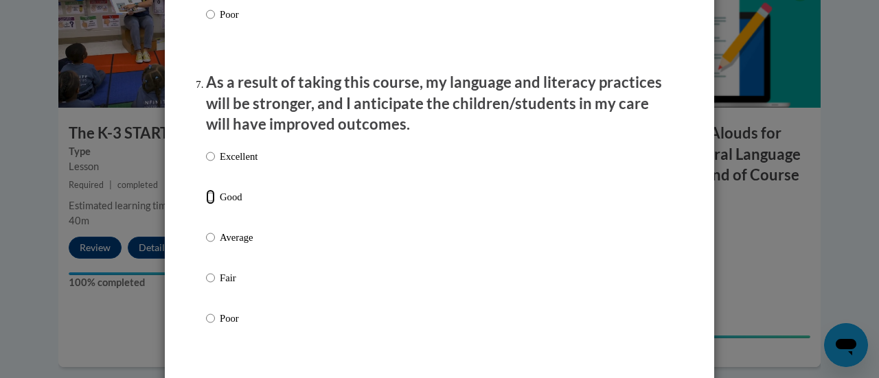
click at [206, 205] on input "Good" at bounding box center [210, 197] width 9 height 15
radio input "true"
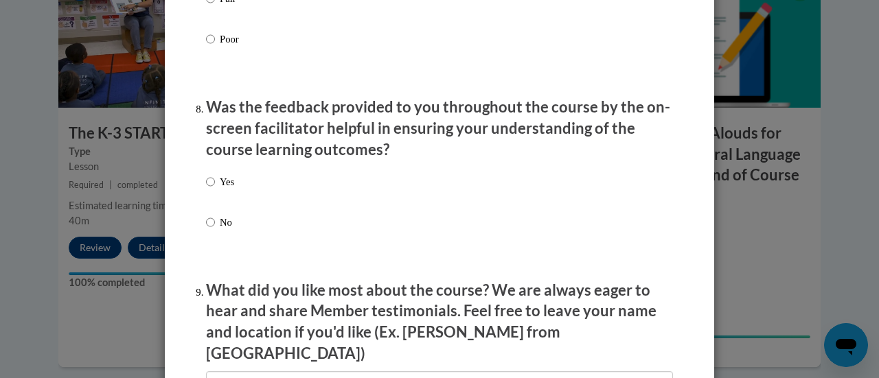
scroll to position [2057, 0]
click at [206, 189] on input "Yes" at bounding box center [210, 181] width 9 height 15
radio input "true"
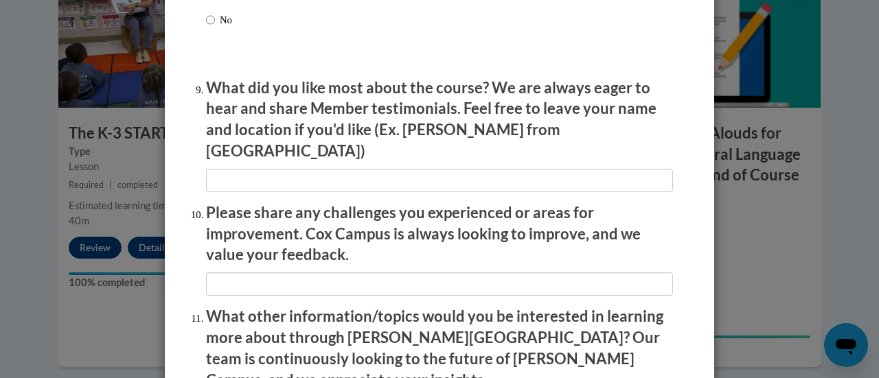
scroll to position [2477, 0]
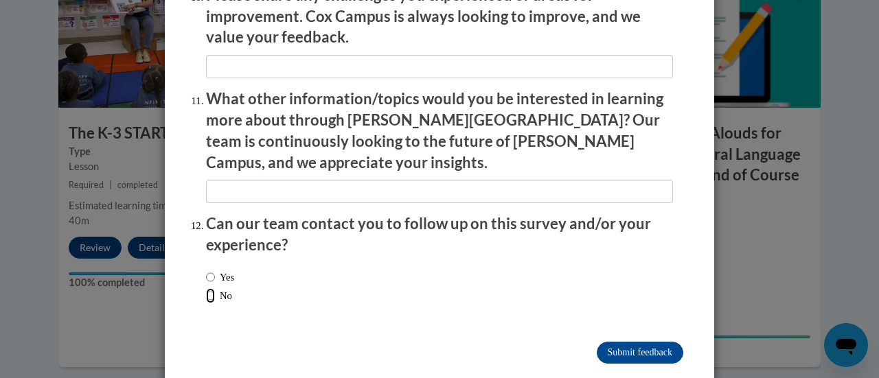
click at [206, 288] on input "No" at bounding box center [210, 295] width 9 height 15
radio input "true"
click at [636, 342] on input "Submit feedback" at bounding box center [640, 353] width 87 height 22
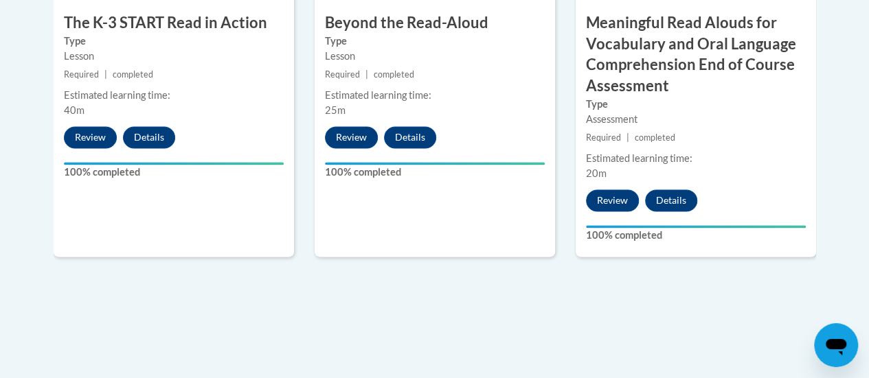
scroll to position [1010, 0]
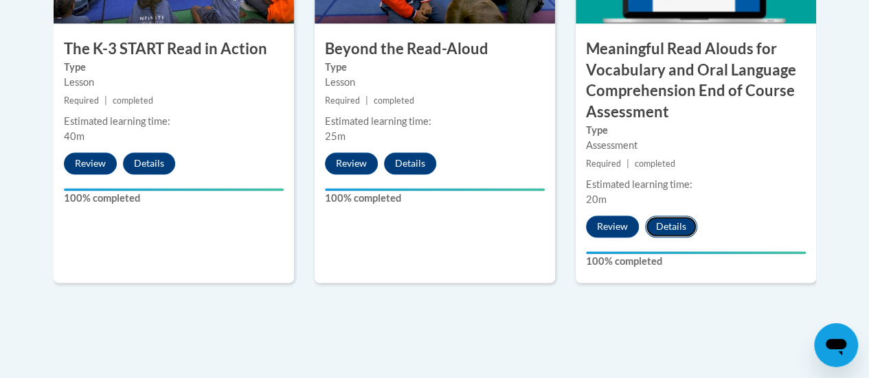
click at [662, 223] on button "Details" at bounding box center [671, 227] width 52 height 22
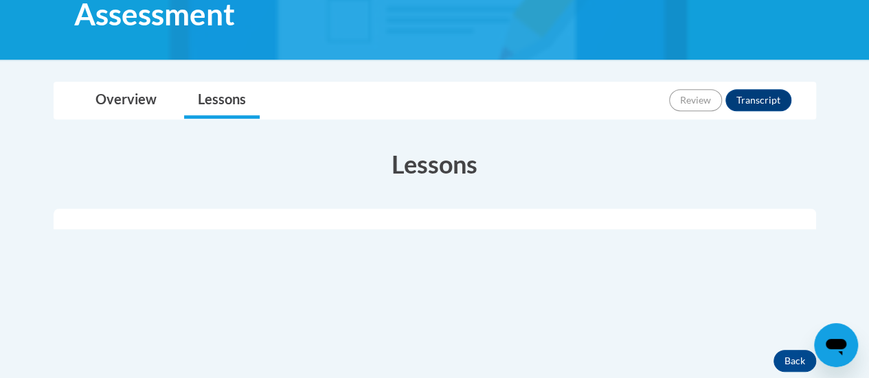
scroll to position [334, 0]
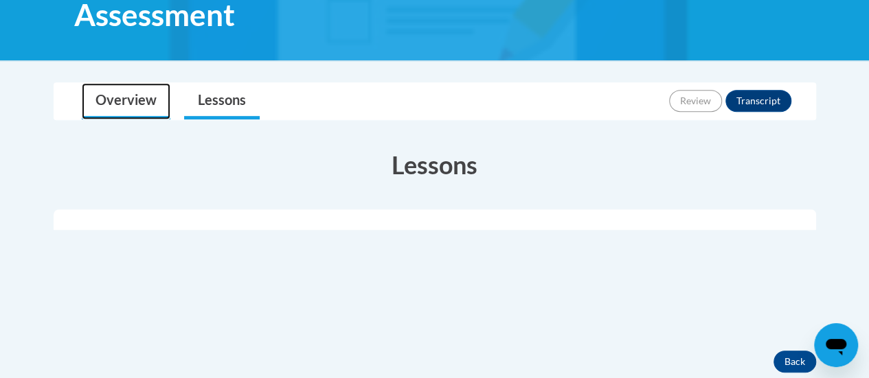
click at [124, 94] on link "Overview" at bounding box center [126, 101] width 89 height 36
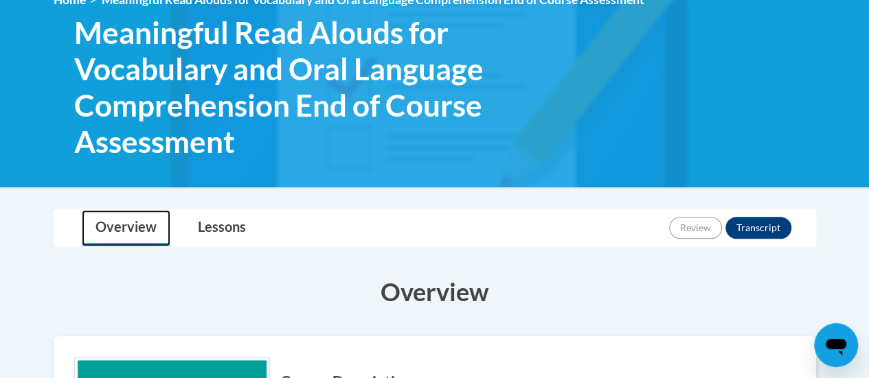
scroll to position [0, 0]
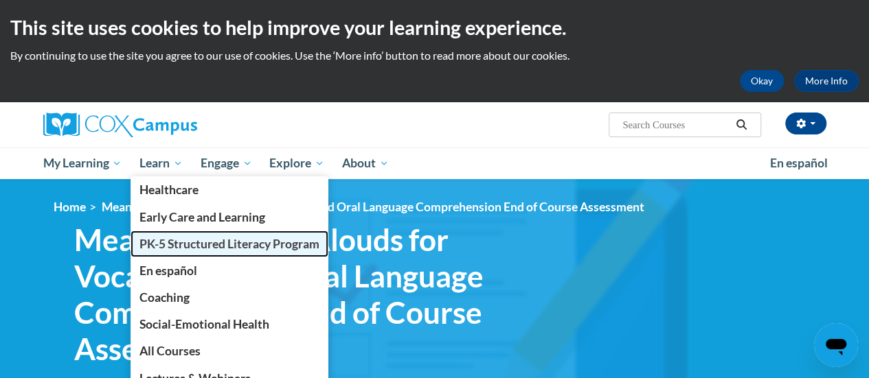
click at [209, 244] on span "PK-5 Structured Literacy Program" at bounding box center [229, 244] width 180 height 14
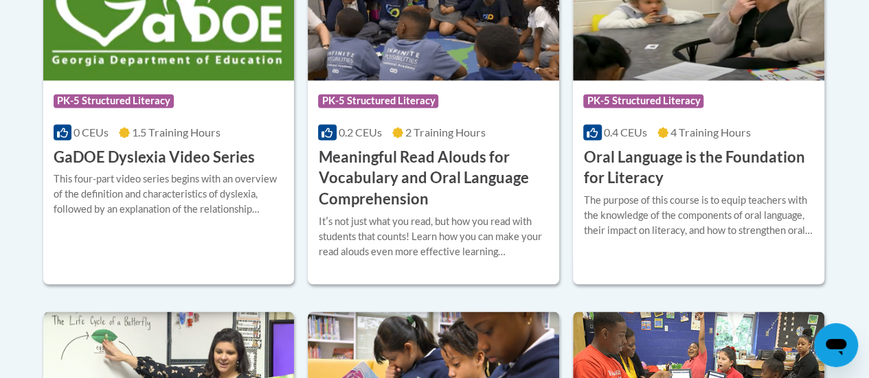
scroll to position [1039, 0]
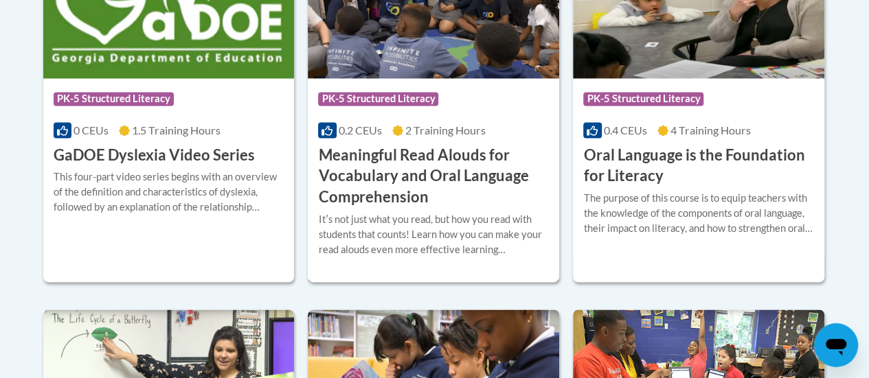
click at [470, 194] on h3 "Meaningful Read Alouds for Vocabulary and Oral Language Comprehension" at bounding box center [433, 176] width 231 height 63
